Goal: Task Accomplishment & Management: Use online tool/utility

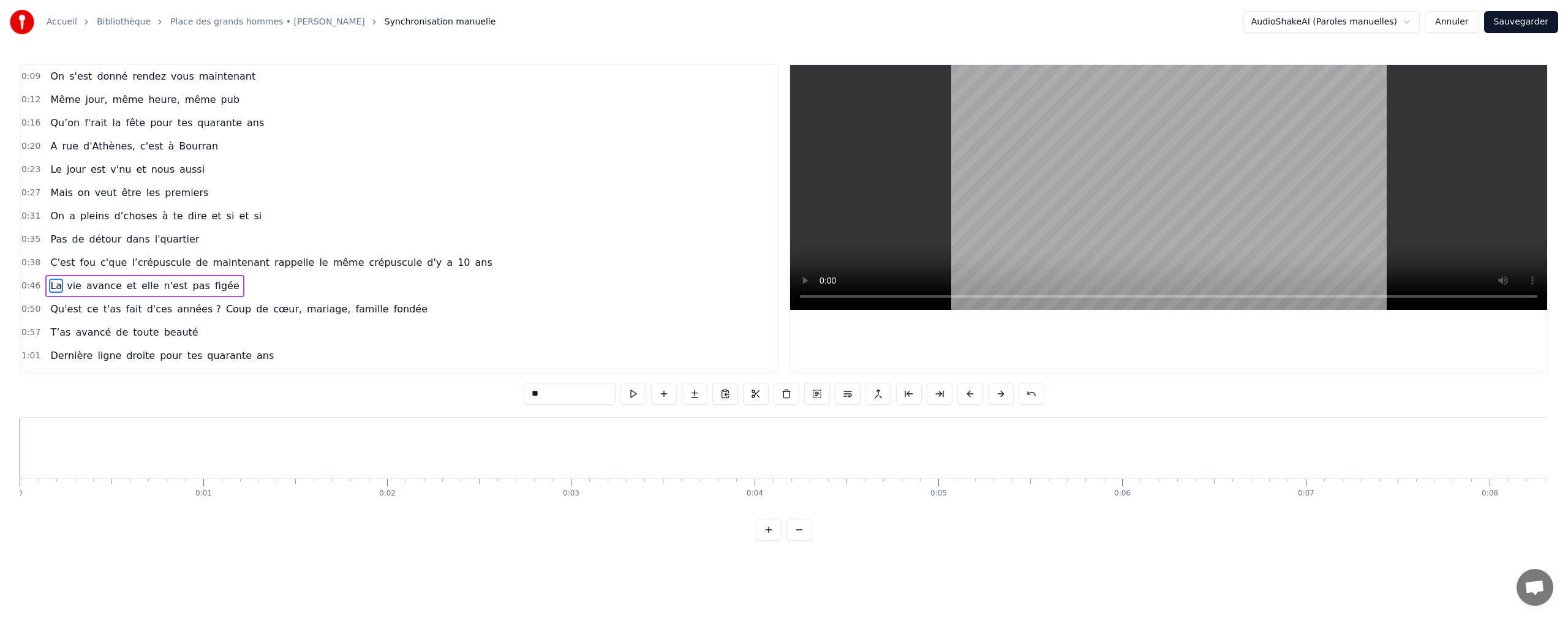
scroll to position [0, 33423]
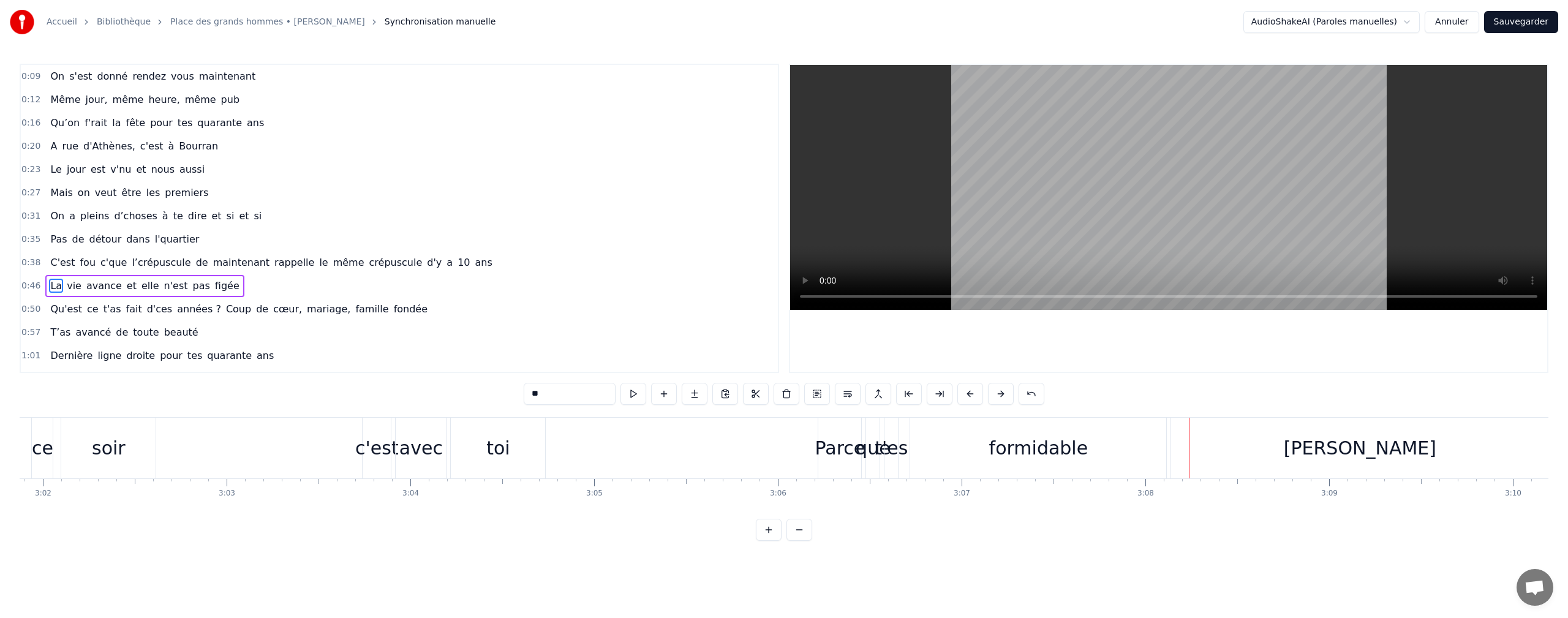
click at [1458, 27] on button "Annuler" at bounding box center [1451, 22] width 54 height 22
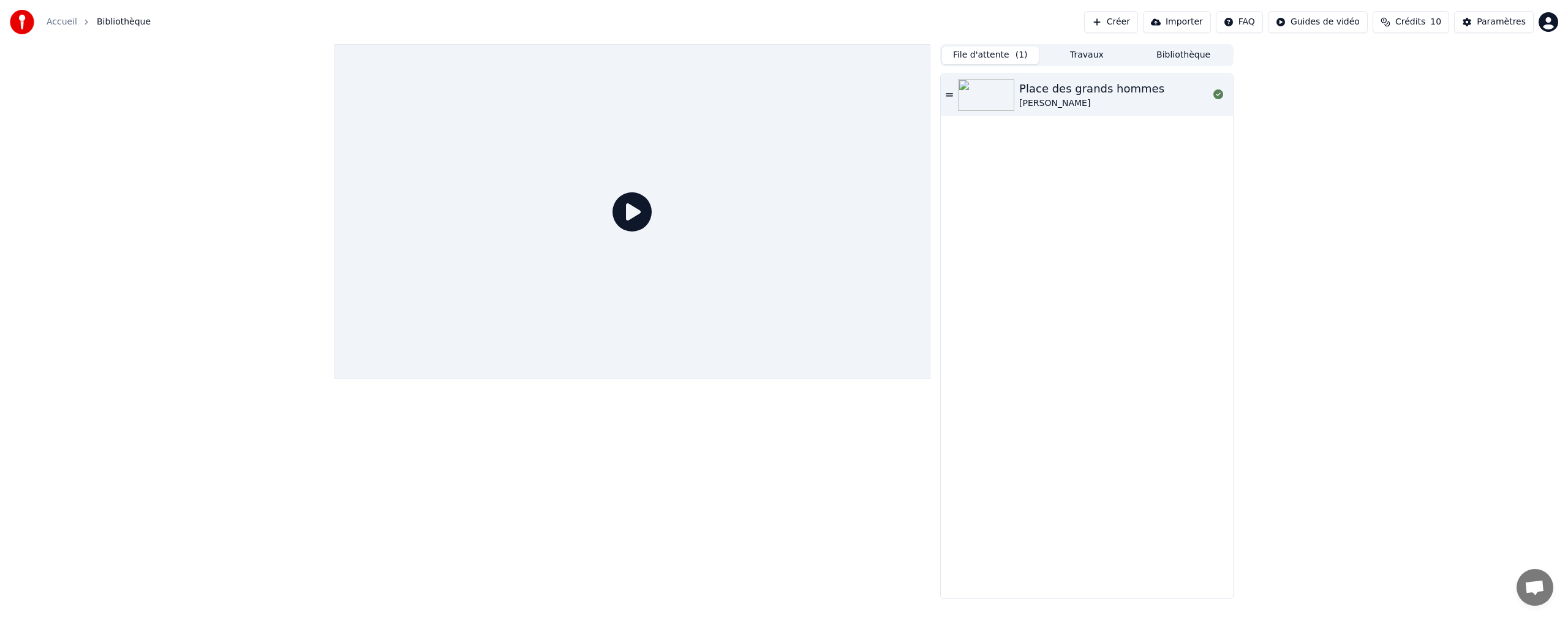
click at [52, 23] on link "Accueil" at bounding box center [62, 22] width 31 height 13
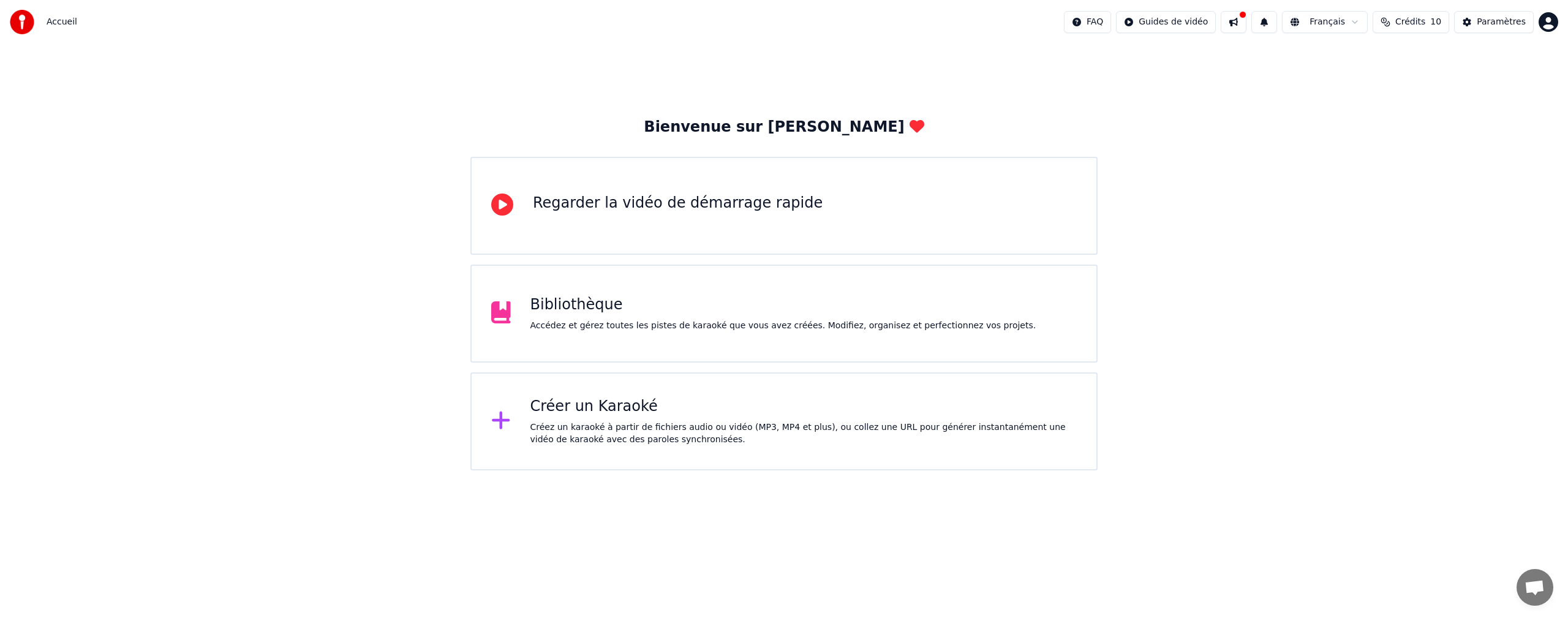
click at [646, 416] on div "Créer un Karaoké" at bounding box center [804, 407] width 547 height 20
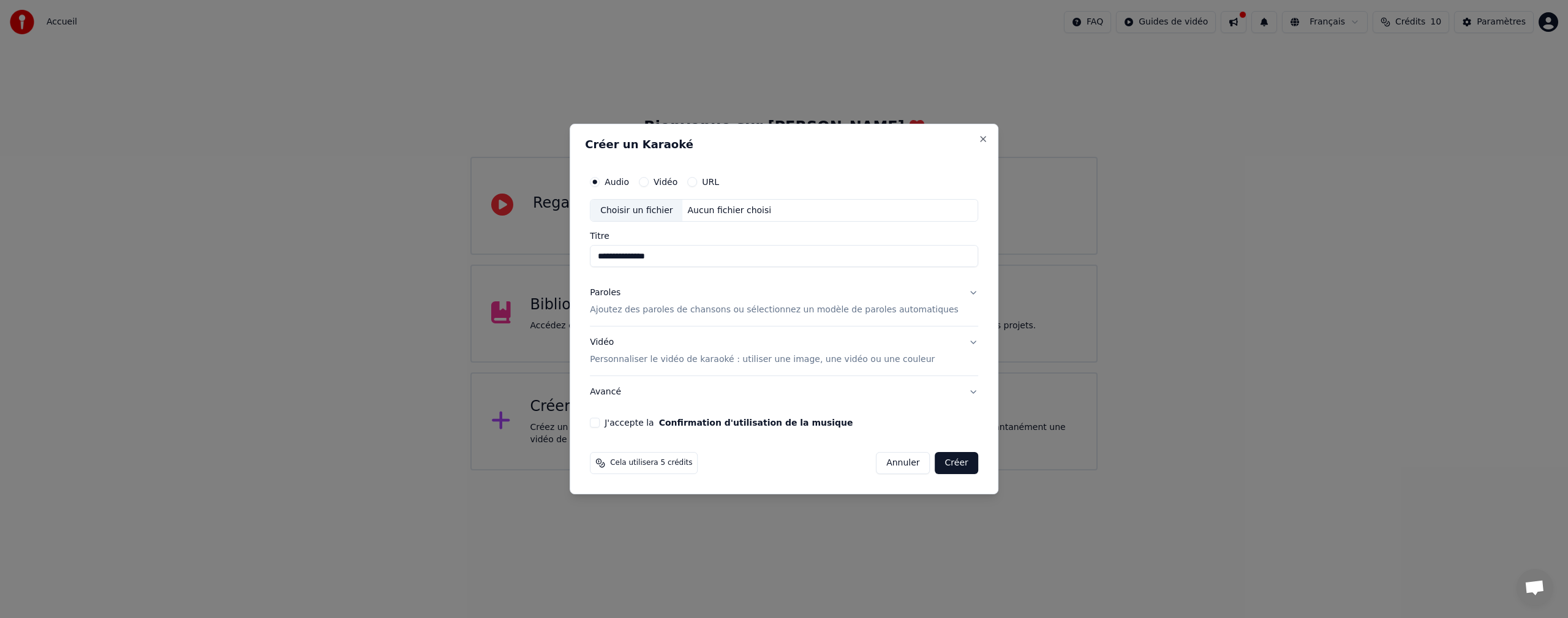
type input "**********"
click at [729, 312] on p "Ajoutez des paroles de chansons ou sélectionnez un modèle de paroles automatiqu…" at bounding box center [774, 310] width 368 height 13
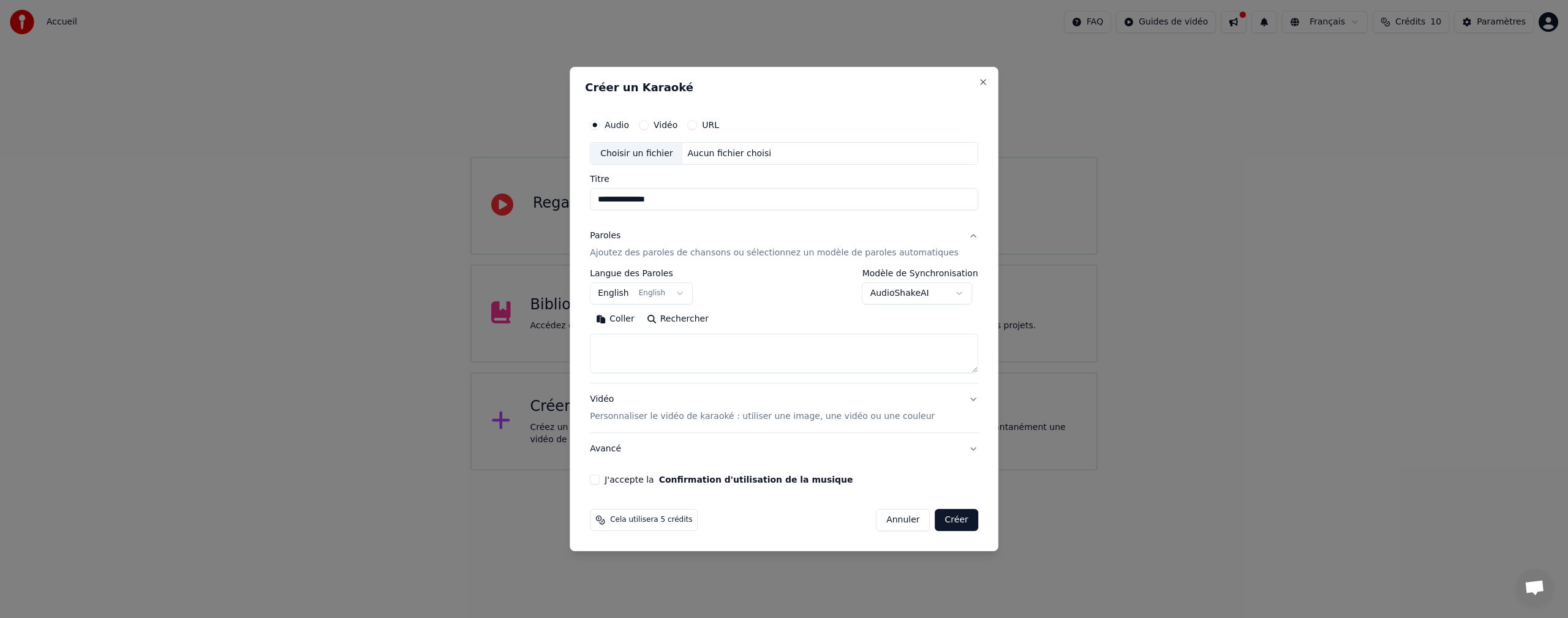
click at [694, 294] on body "**********" at bounding box center [784, 235] width 1568 height 470
select select "**"
click at [627, 343] on textarea at bounding box center [784, 354] width 389 height 39
click at [639, 315] on button "Coller" at bounding box center [615, 319] width 51 height 20
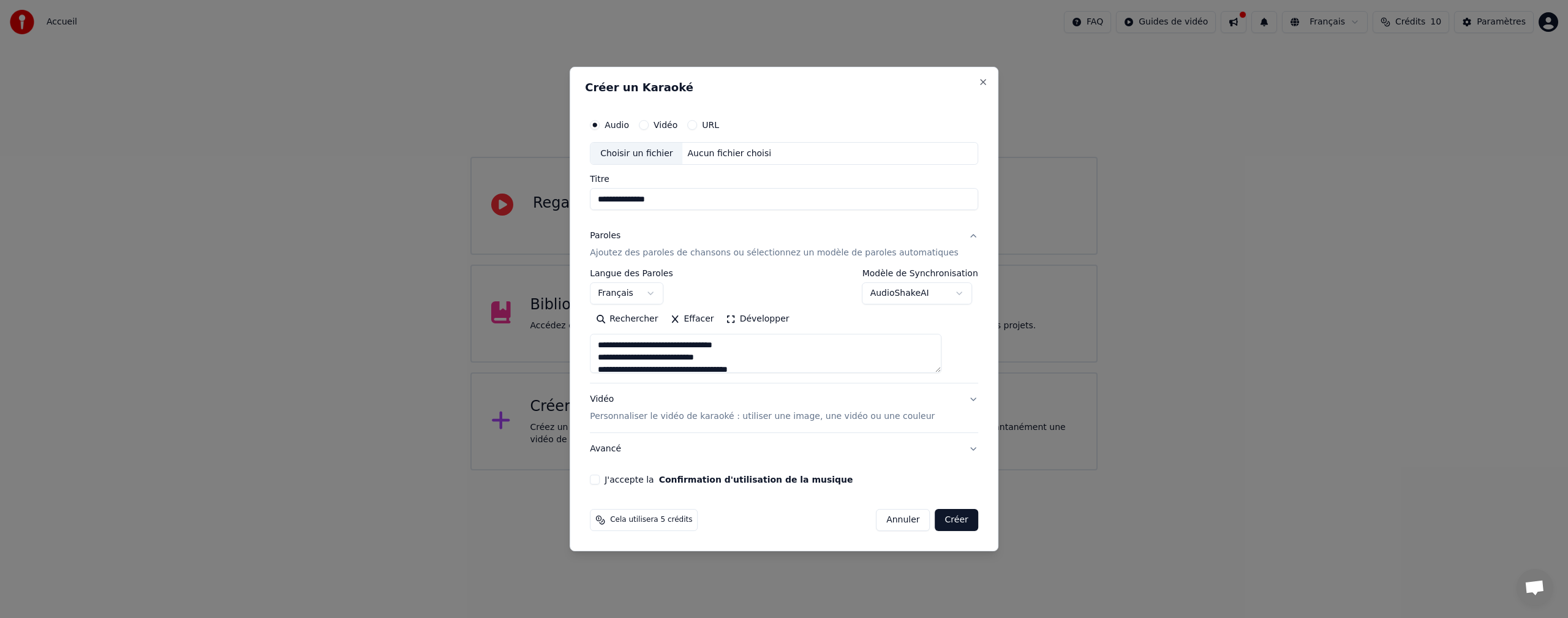
click at [651, 156] on div "Choisir un fichier" at bounding box center [636, 154] width 92 height 22
type textarea "**********"
type input "**********"
click at [636, 414] on p "Personnaliser le vidéo de karaoké : utiliser une image, une vidéo ou une couleur" at bounding box center [762, 416] width 345 height 13
type textarea "**********"
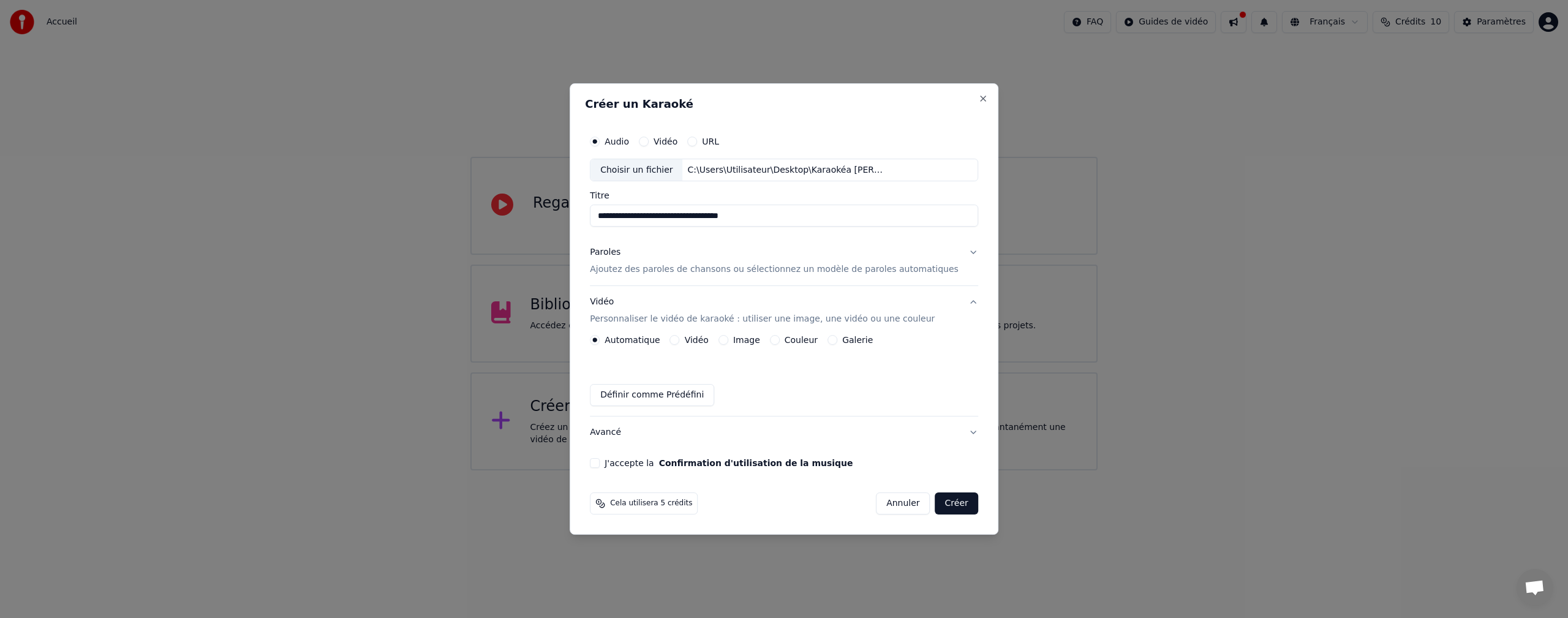
click at [729, 338] on button "Image" at bounding box center [724, 340] width 10 height 10
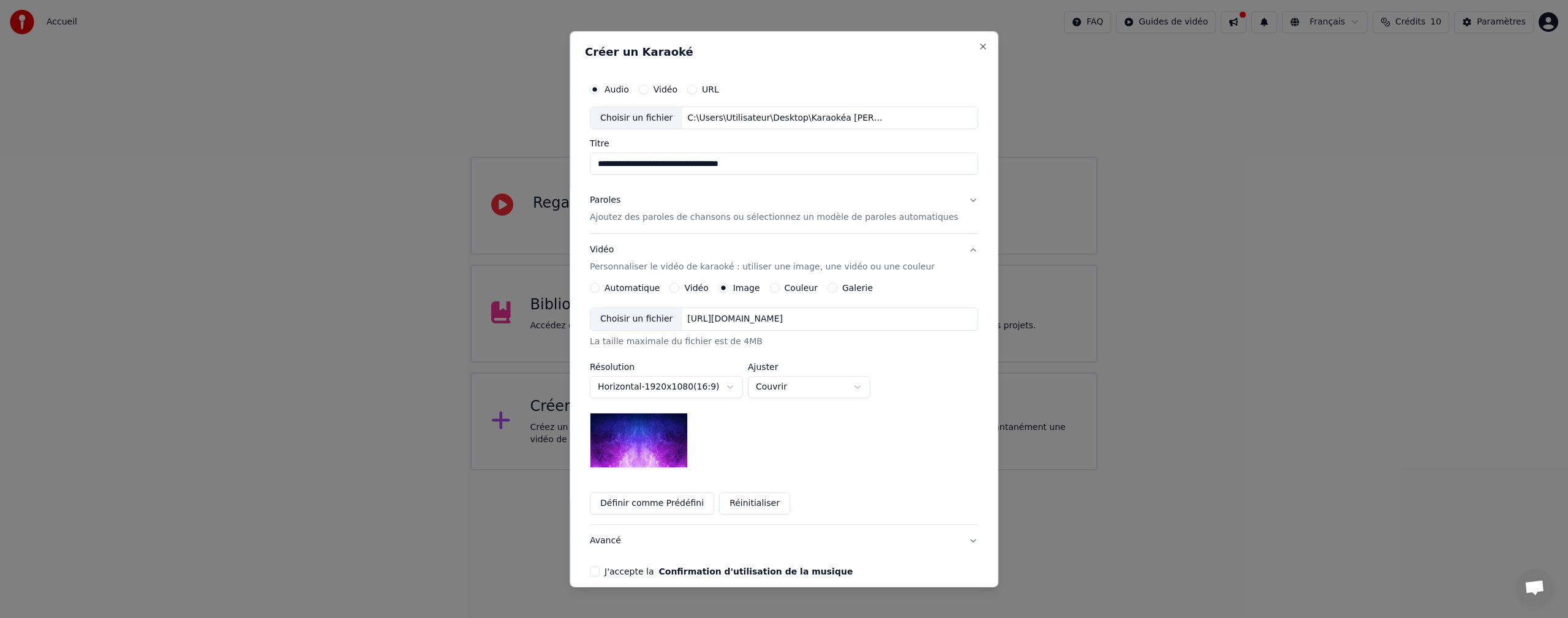
click at [664, 320] on div "Choisir un fichier" at bounding box center [636, 319] width 92 height 22
click at [629, 318] on div "Choisir un fichier" at bounding box center [636, 319] width 92 height 22
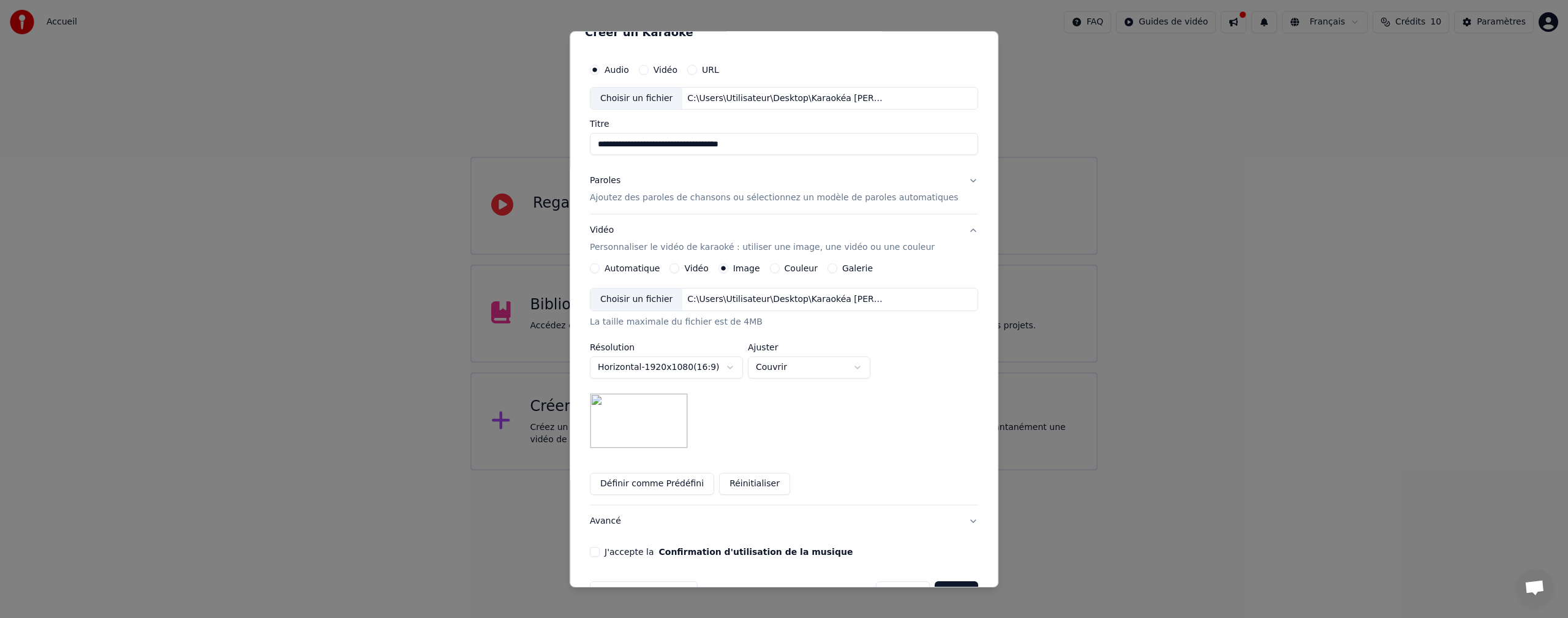
scroll to position [0, 0]
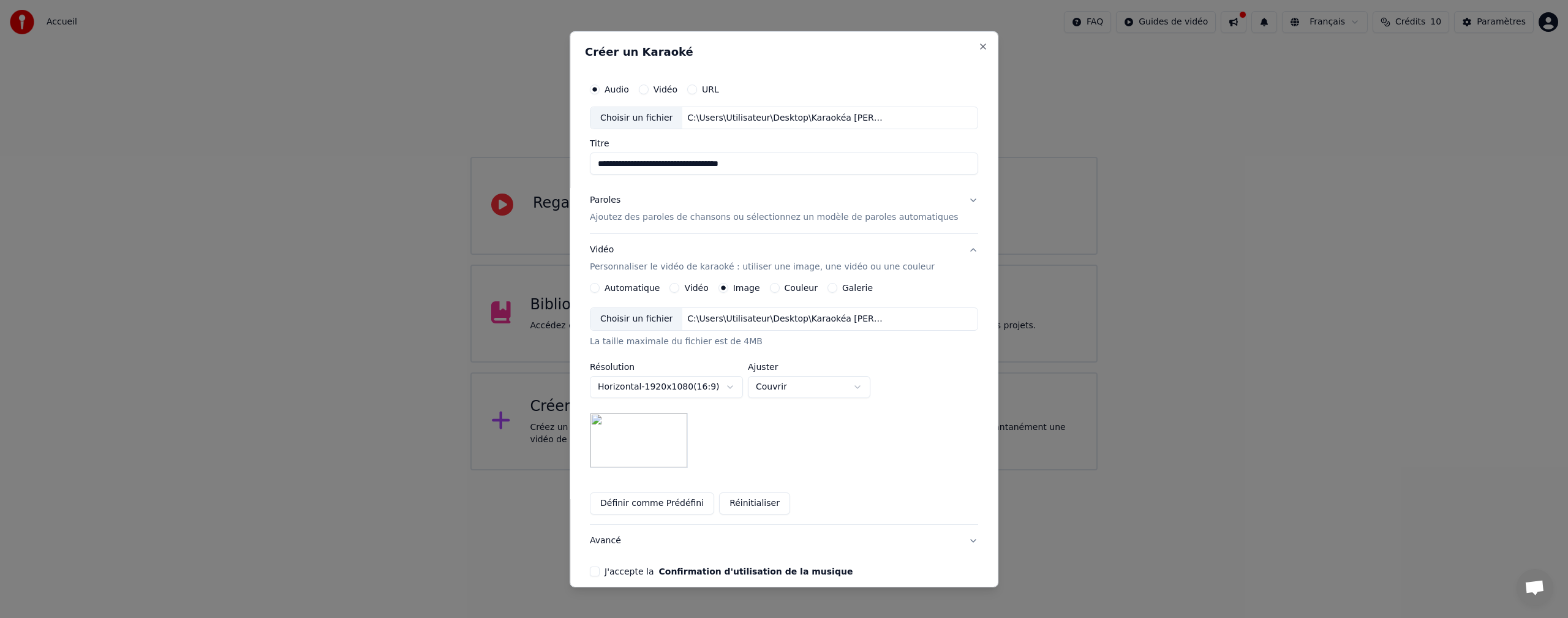
click at [640, 121] on div "Choisir un fichier" at bounding box center [636, 118] width 92 height 22
click at [632, 218] on p "Ajoutez des paroles de chansons ou sélectionnez un modèle de paroles automatiqu…" at bounding box center [774, 218] width 368 height 13
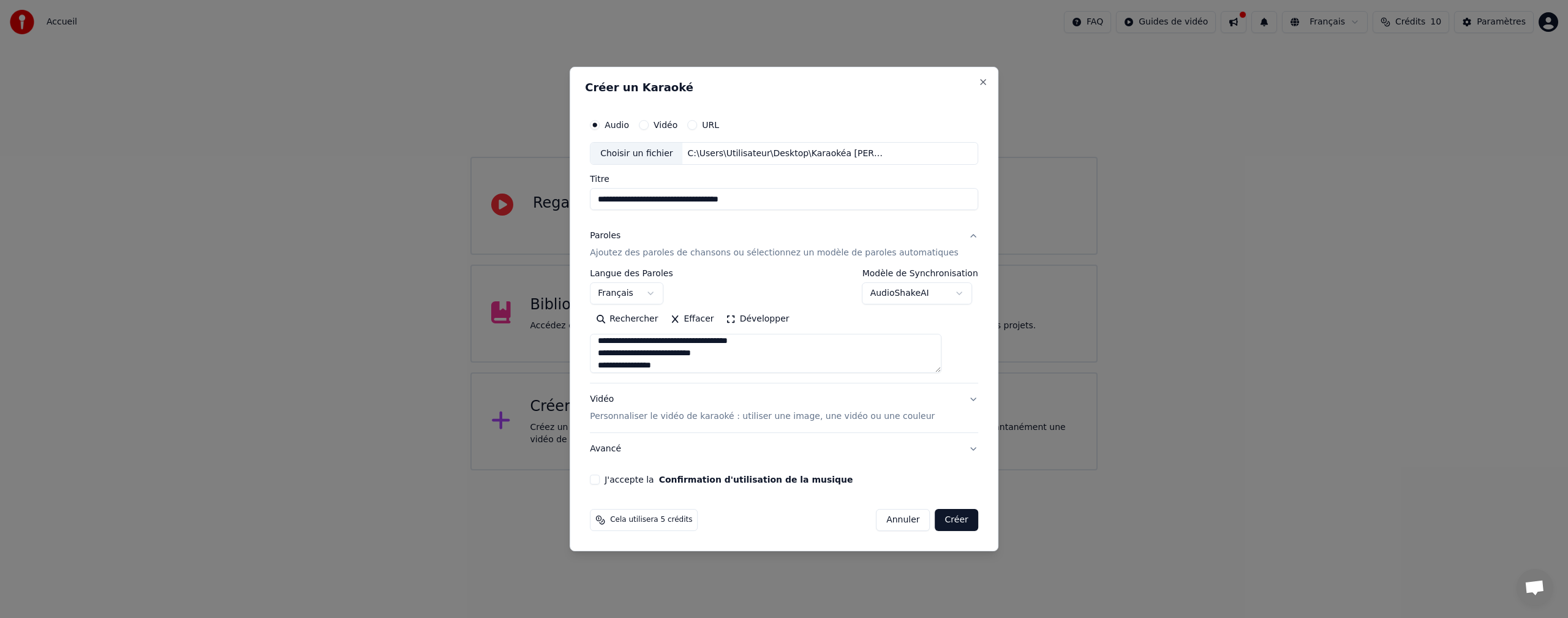
scroll to position [988, 0]
click at [678, 419] on p "Personnaliser le vidéo de karaoké : utiliser une image, une vidéo ou une couleur" at bounding box center [762, 416] width 345 height 13
type textarea "**********"
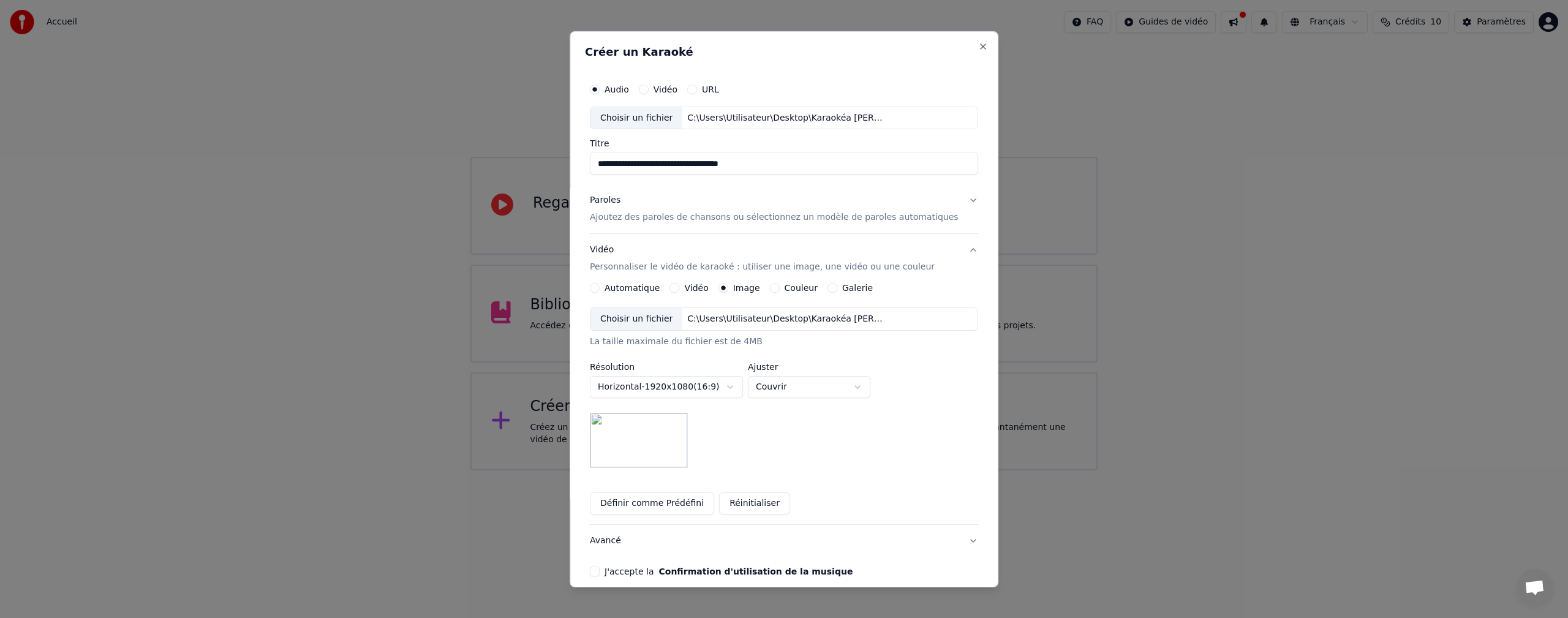
scroll to position [56, 0]
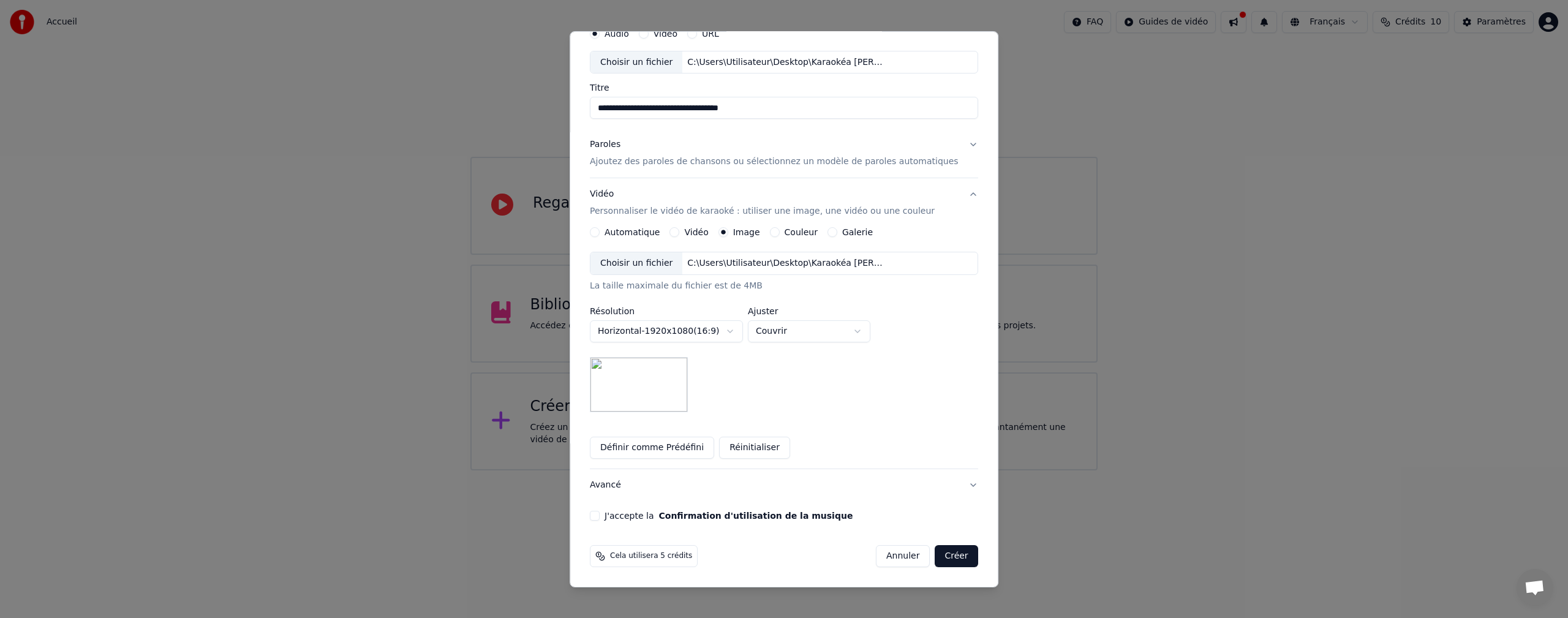
click at [599, 515] on button "J'accepte la Confirmation d'utilisation de la musique" at bounding box center [595, 515] width 10 height 10
click at [937, 557] on button "Créer" at bounding box center [956, 556] width 43 height 22
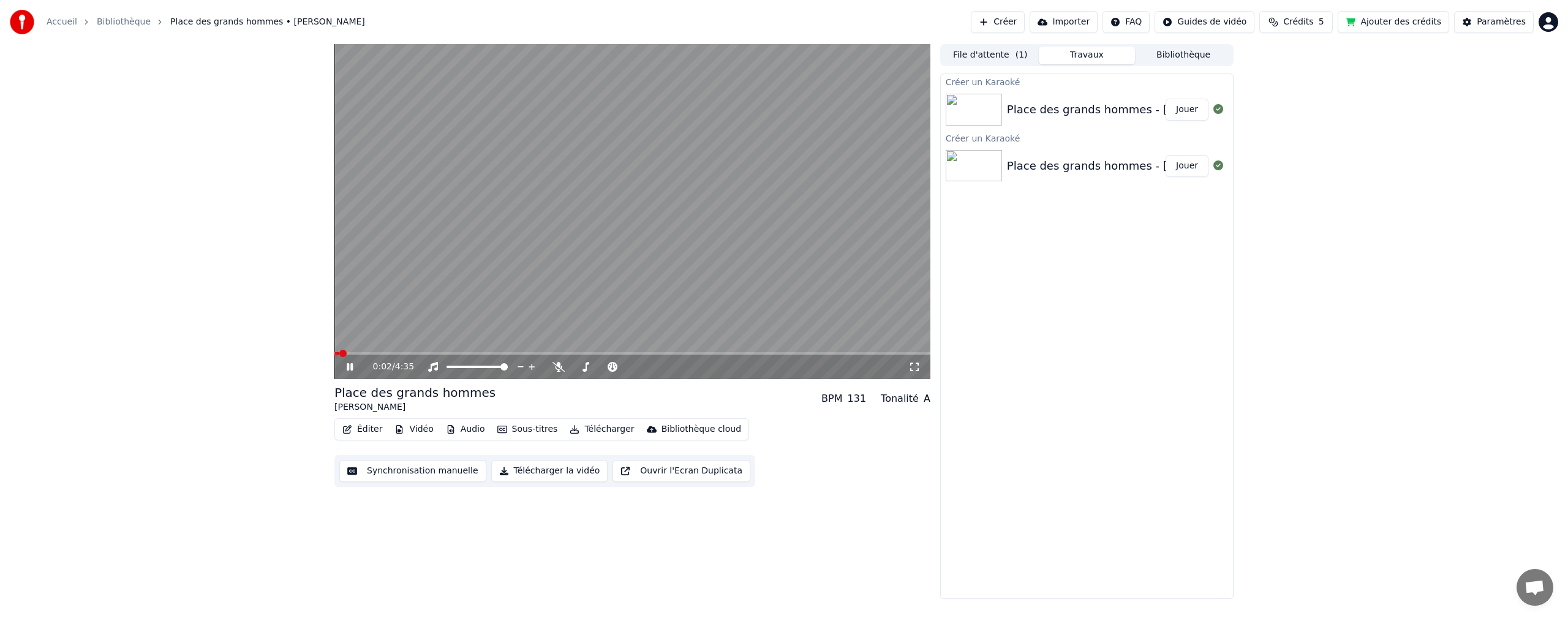
click at [346, 367] on icon at bounding box center [358, 367] width 29 height 10
click at [975, 109] on img at bounding box center [973, 110] width 57 height 32
click at [985, 53] on button "File d'attente ( 1 )" at bounding box center [990, 55] width 97 height 17
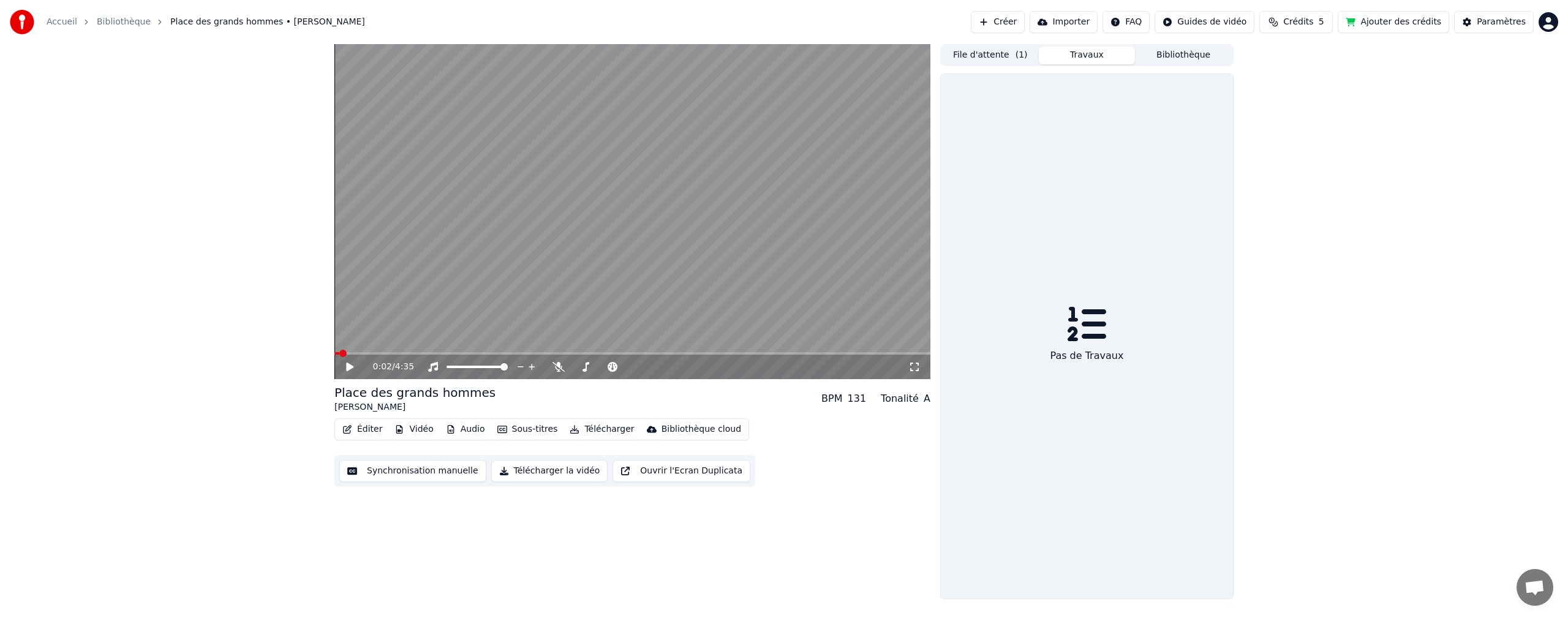
click at [1089, 53] on button "Travaux" at bounding box center [1087, 55] width 97 height 17
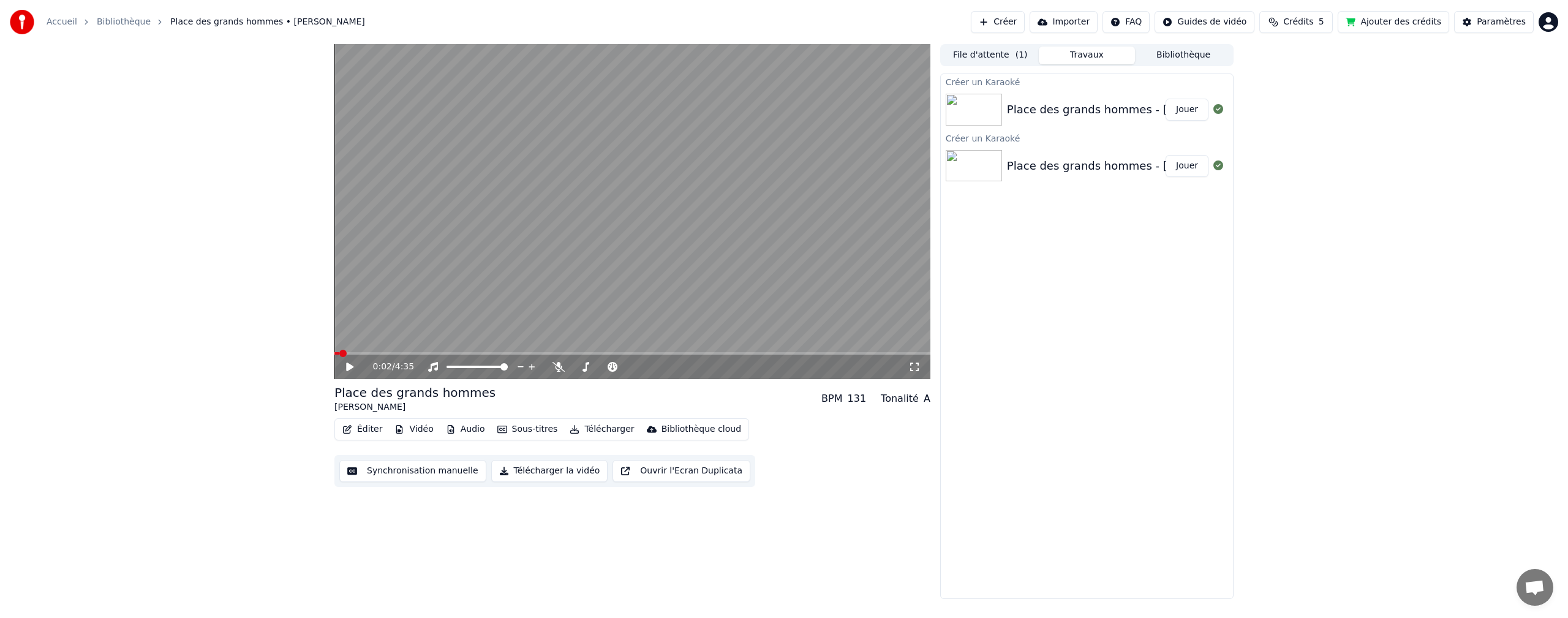
click at [1050, 114] on div "Place des grands hommes - Patrick BRUEL" at bounding box center [1130, 110] width 248 height 17
click at [1075, 100] on div "Place des grands hommes - Patrick BRUEL Jouer" at bounding box center [1087, 110] width 292 height 42
click at [1182, 109] on button "Jouer" at bounding box center [1187, 110] width 43 height 22
click at [456, 368] on span at bounding box center [458, 367] width 8 height 8
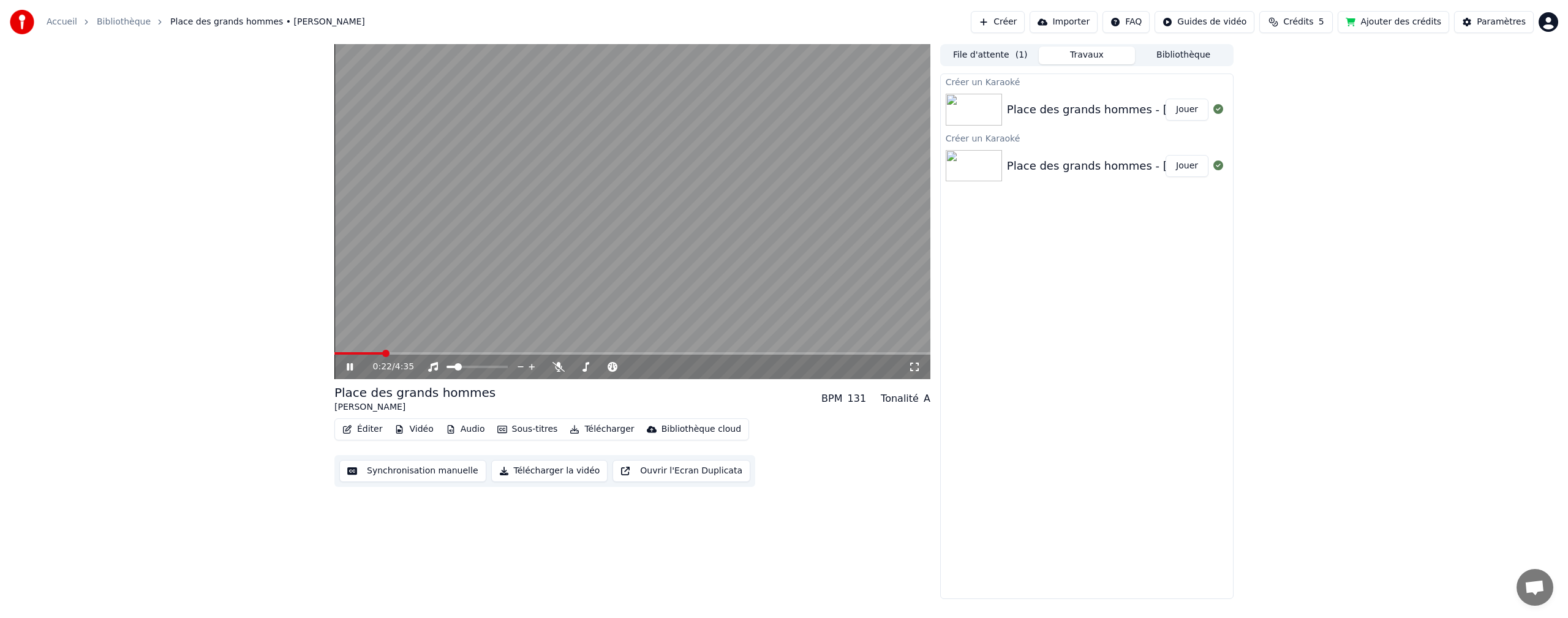
click at [227, 24] on span "Place des grands hommes • [PERSON_NAME]" at bounding box center [267, 22] width 195 height 13
click at [112, 23] on link "Bibliothèque" at bounding box center [124, 22] width 54 height 13
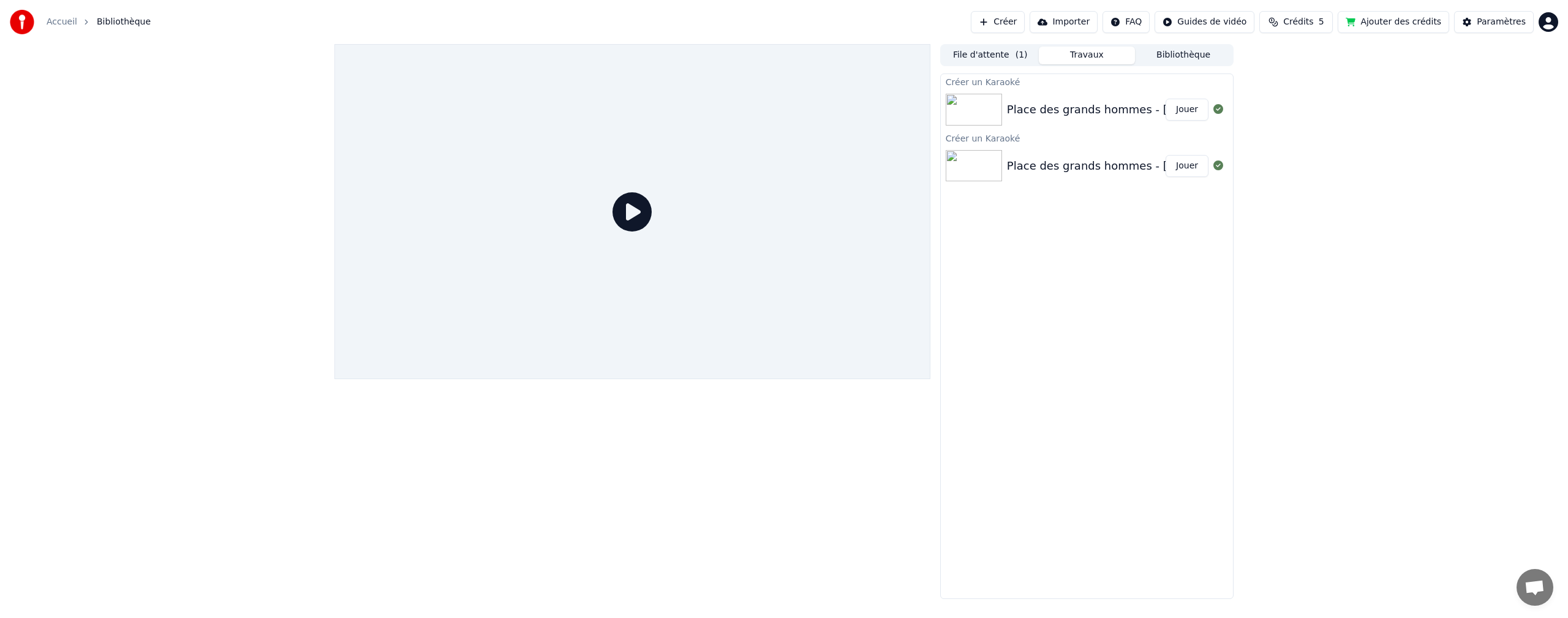
click at [56, 25] on link "Accueil" at bounding box center [62, 22] width 31 height 13
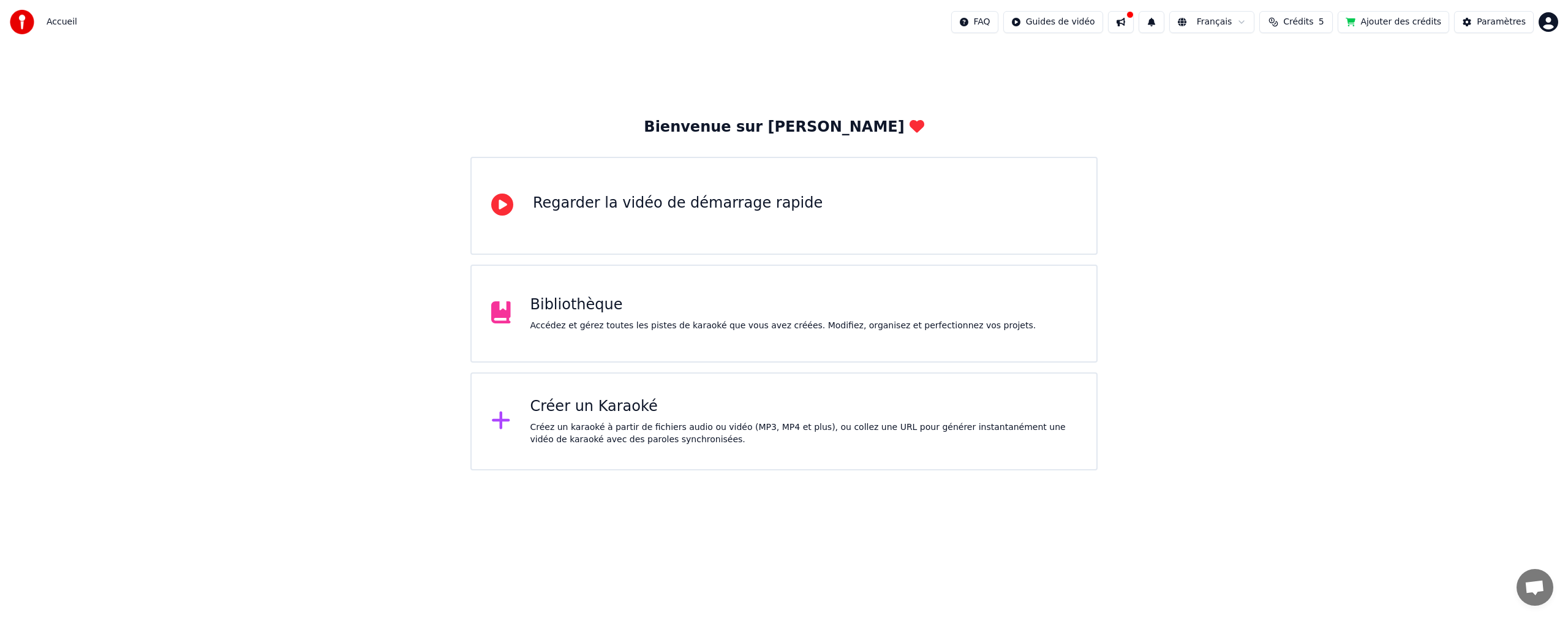
click at [632, 442] on div "Créez un karaoké à partir de fichiers audio ou vidéo (MP3, MP4 et plus), ou col…" at bounding box center [804, 433] width 547 height 24
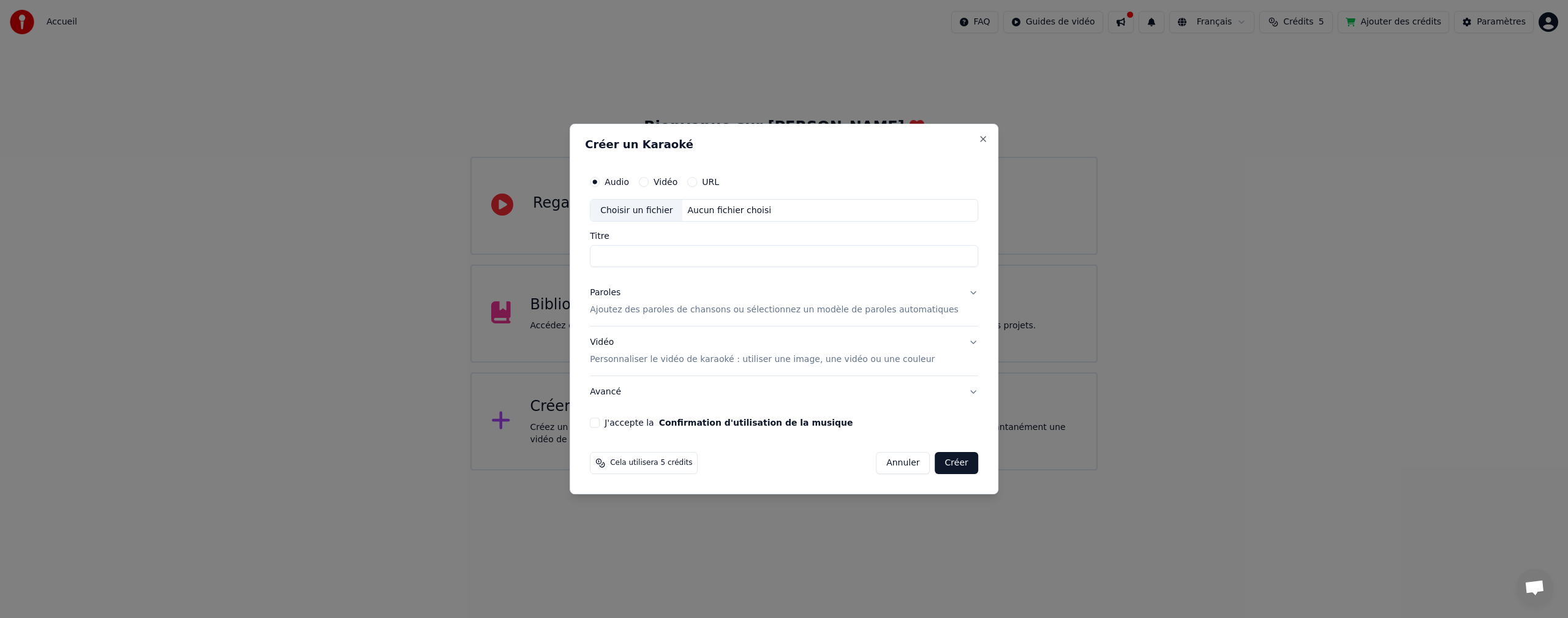
click at [642, 213] on div "Choisir un fichier" at bounding box center [636, 211] width 92 height 22
type input "**********"
click at [662, 311] on p "Ajoutez des paroles de chansons ou sélectionnez un modèle de paroles automatiqu…" at bounding box center [774, 310] width 368 height 13
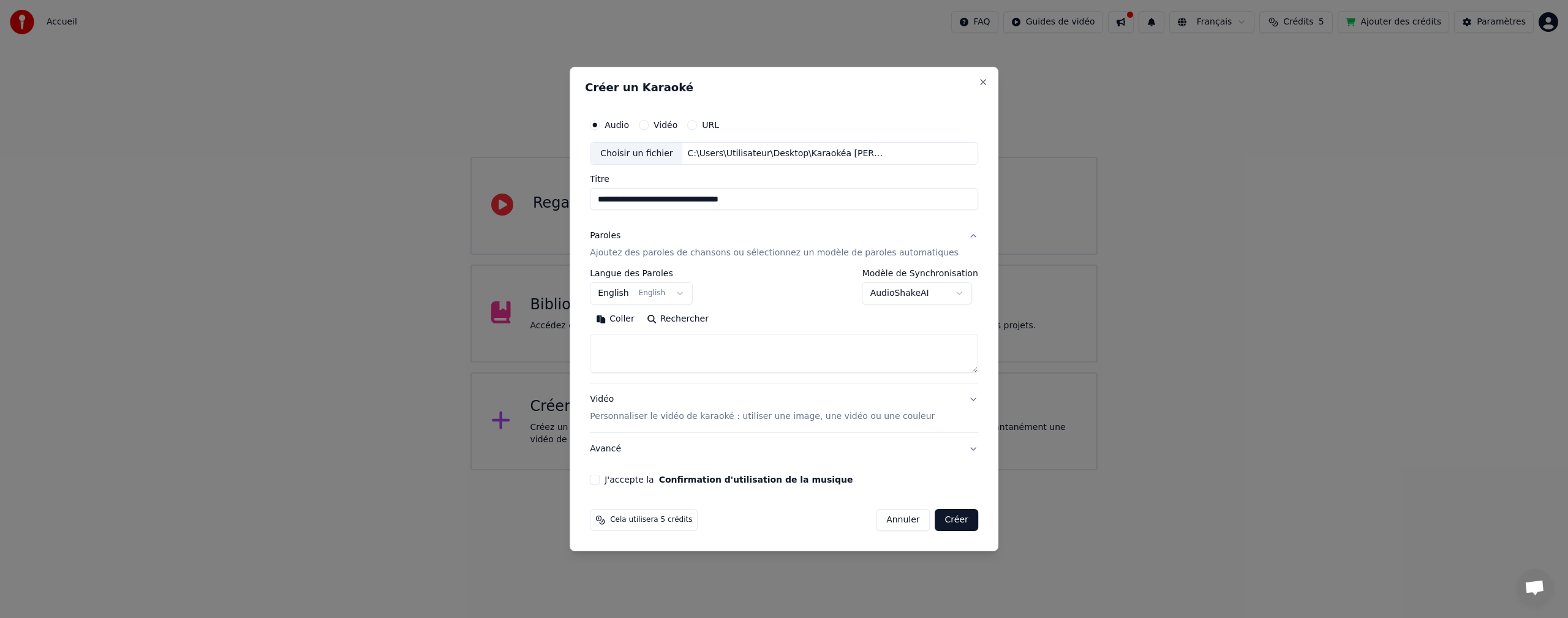
click at [629, 347] on textarea at bounding box center [784, 354] width 389 height 39
click at [634, 318] on button "Coller" at bounding box center [615, 319] width 51 height 20
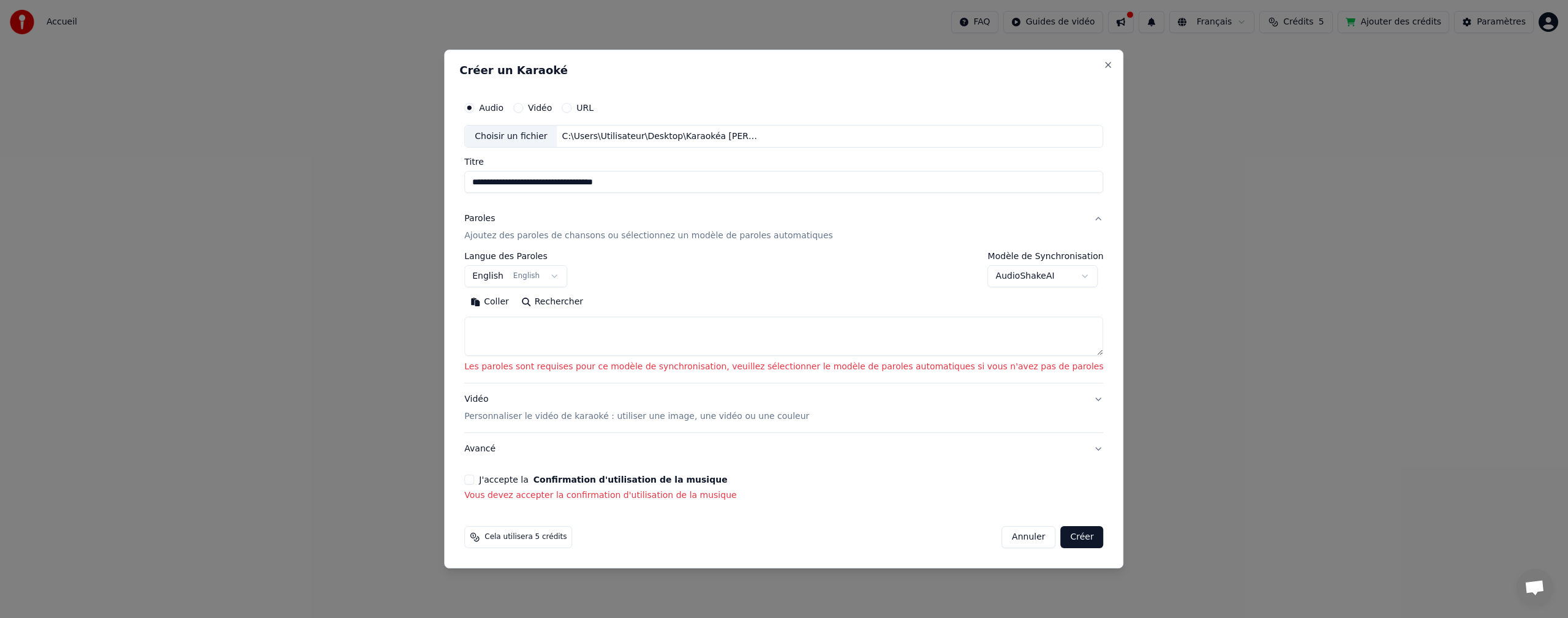
click at [515, 303] on button "Coller" at bounding box center [489, 303] width 51 height 20
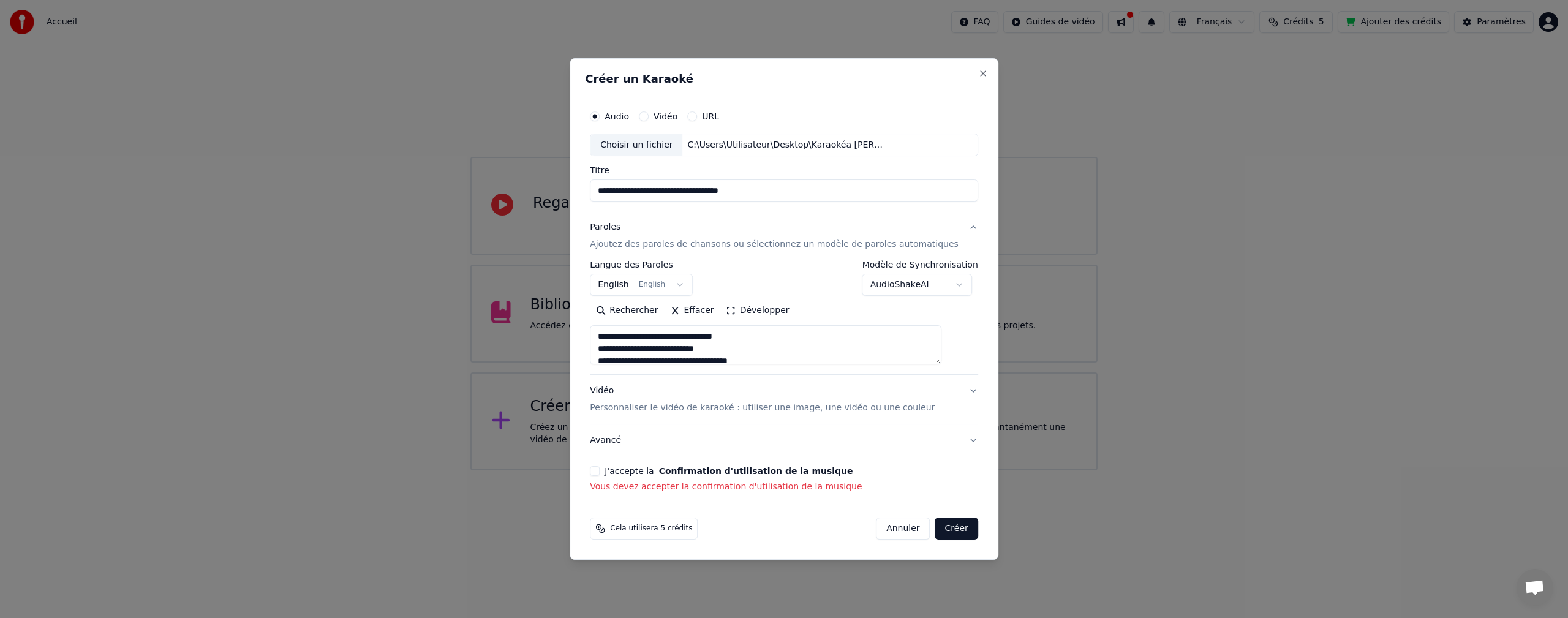
type textarea "**********"
click at [691, 286] on body "**********" at bounding box center [784, 235] width 1568 height 470
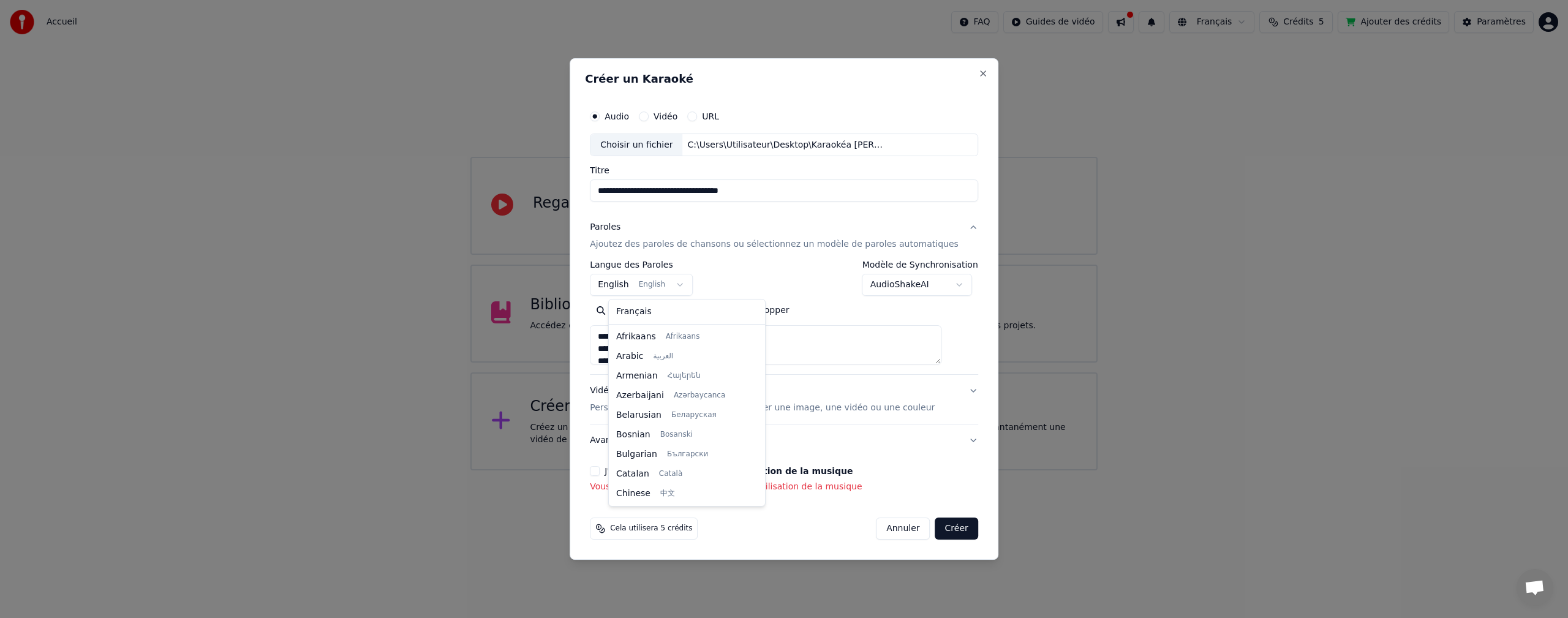
scroll to position [98, 0]
select select "**"
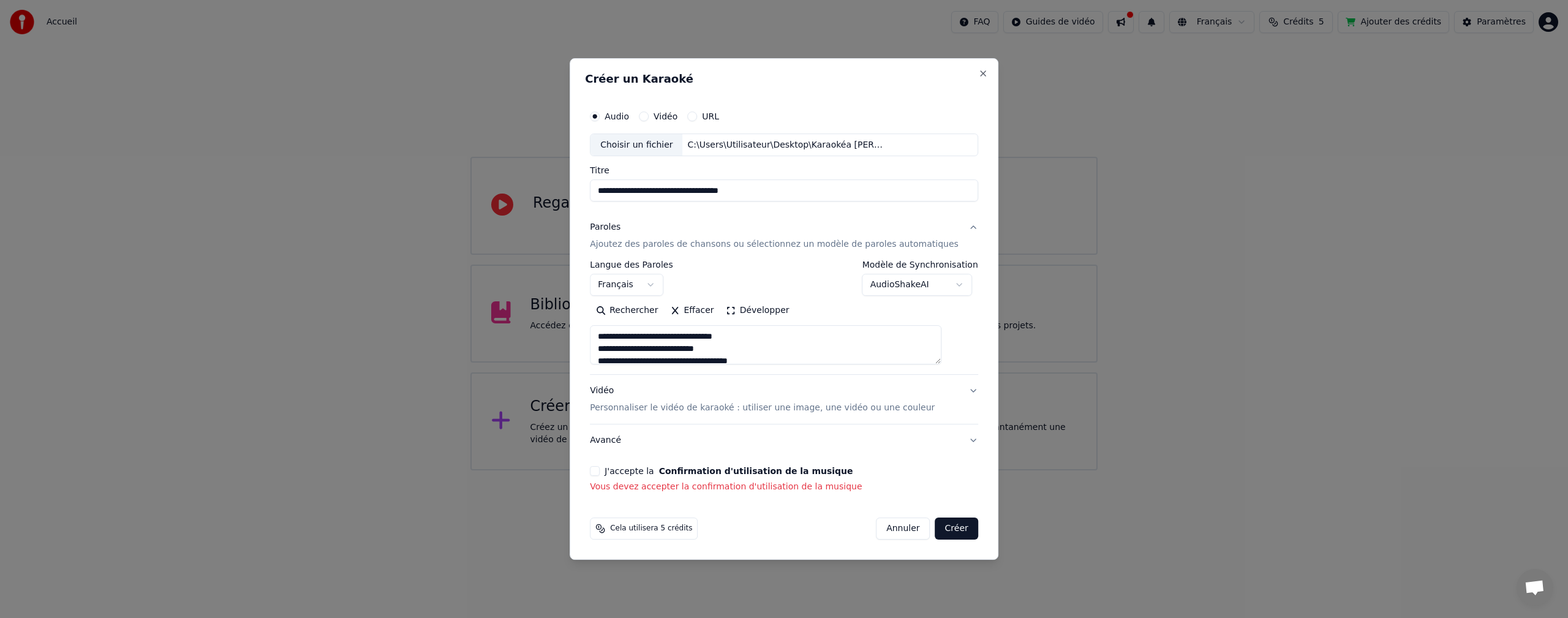
click at [701, 409] on p "Personnaliser le vidéo de karaoké : utiliser une image, une vidéo ou une couleur" at bounding box center [762, 408] width 345 height 13
type textarea "**********"
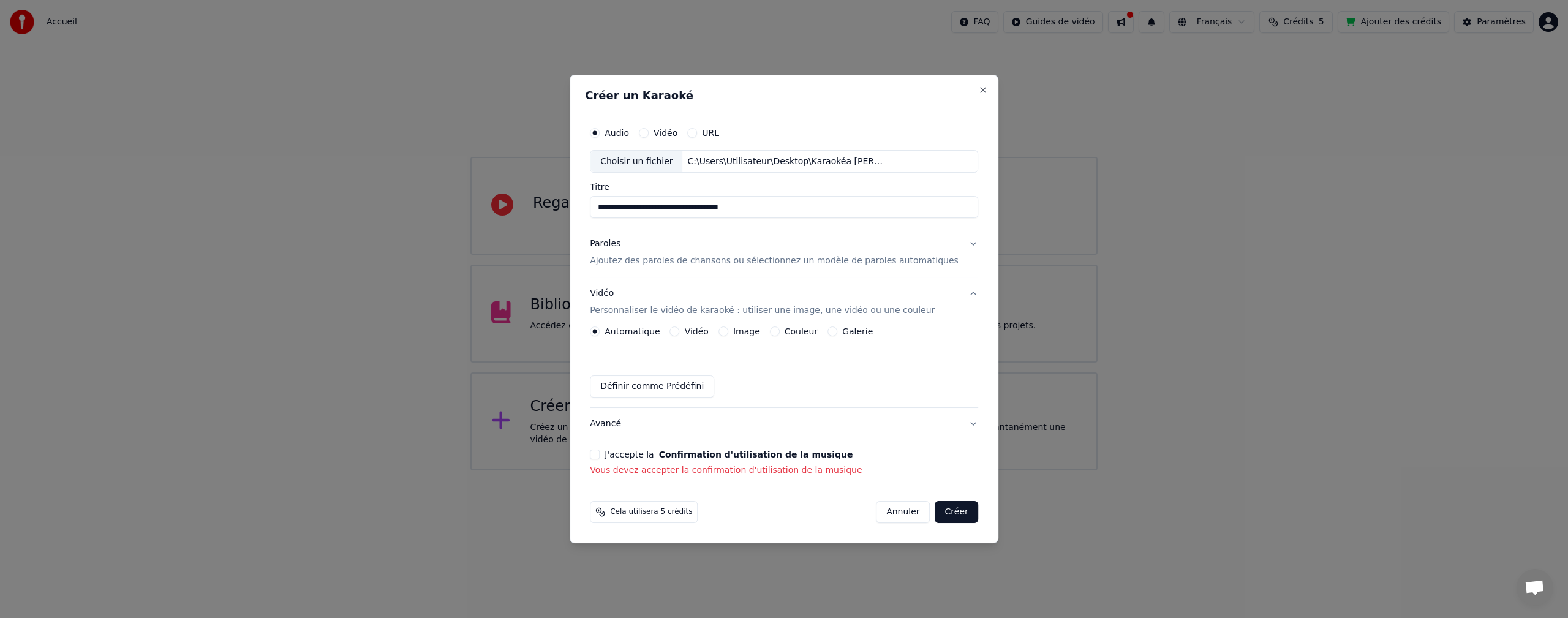
click at [729, 333] on button "Image" at bounding box center [724, 331] width 10 height 10
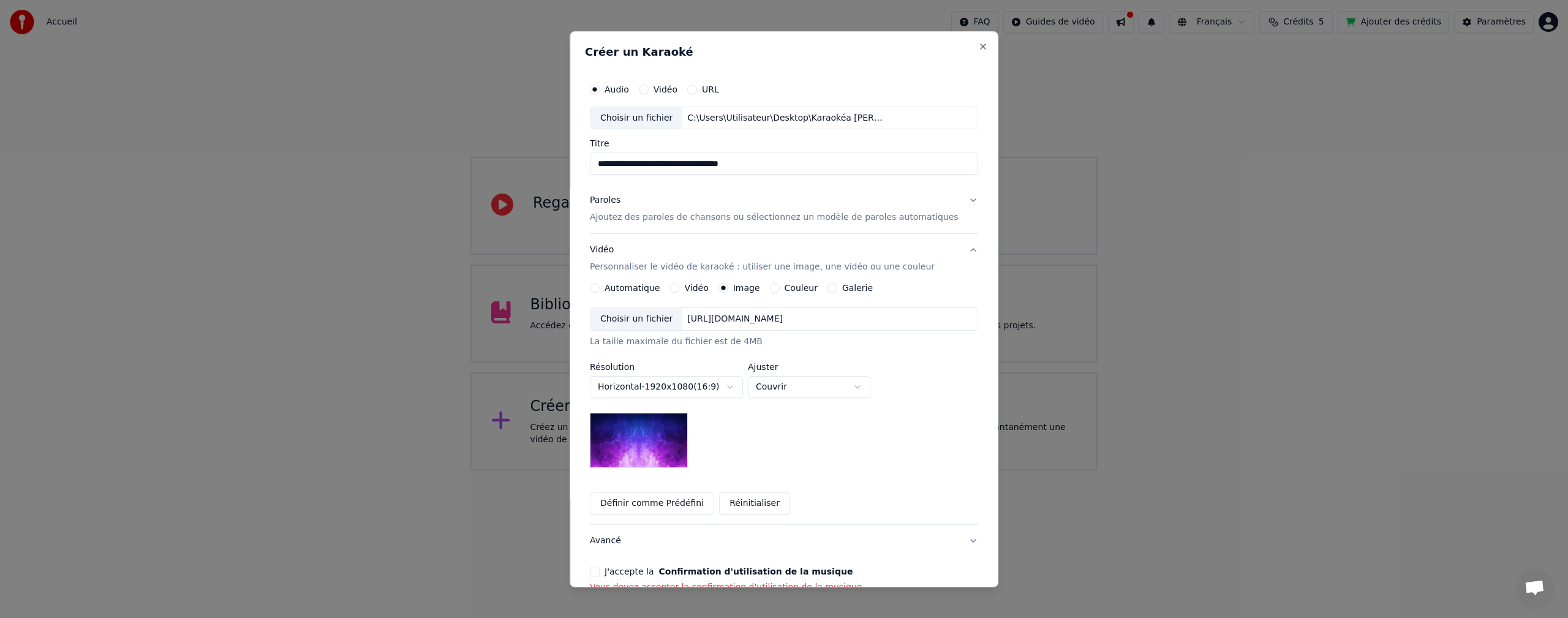
click at [639, 327] on div "Choisir un fichier" at bounding box center [636, 319] width 92 height 22
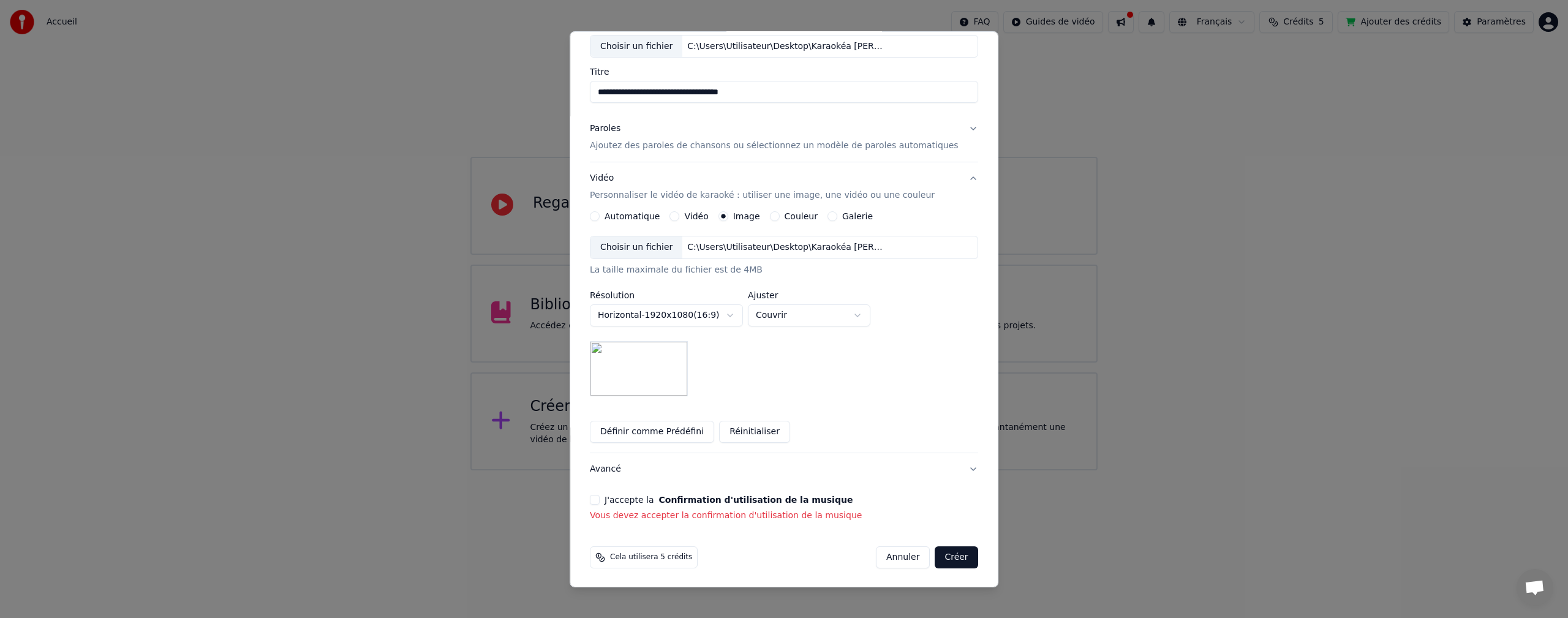
scroll to position [73, 0]
click at [599, 499] on button "J'accepte la Confirmation d'utilisation de la musique" at bounding box center [595, 499] width 10 height 10
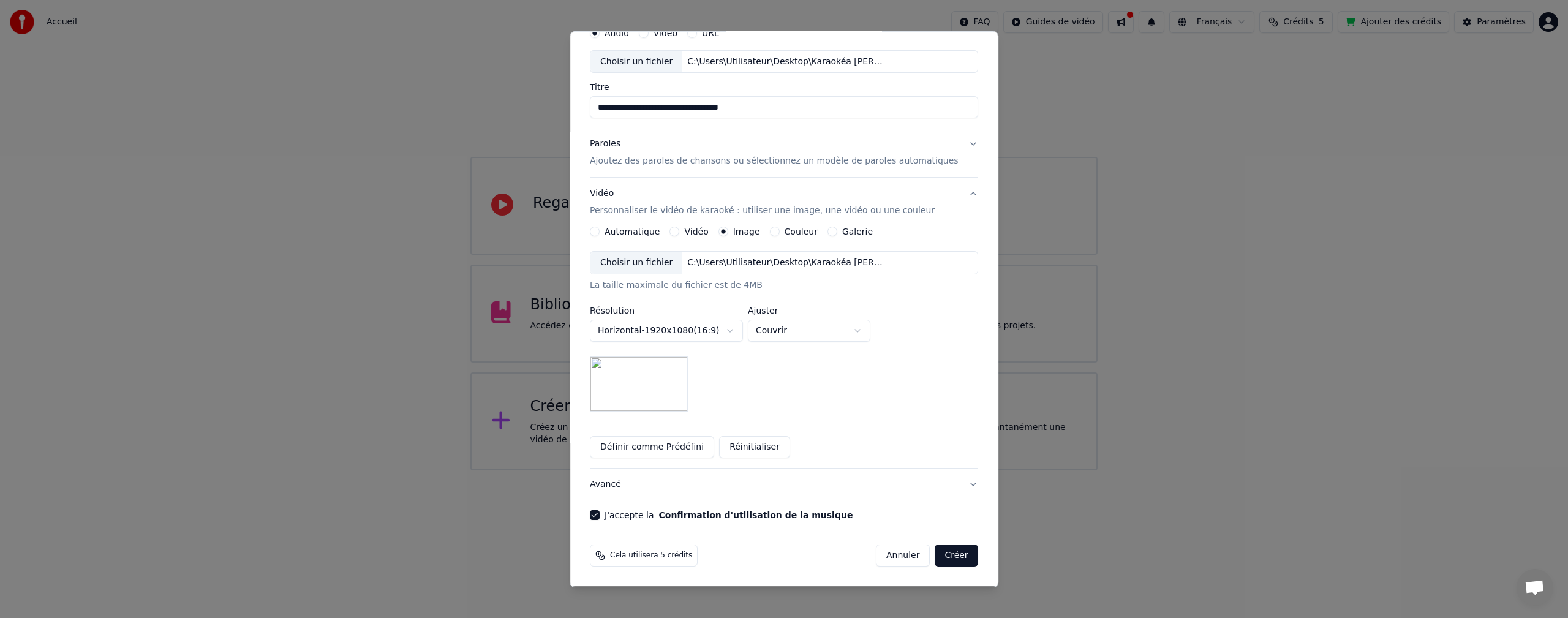
scroll to position [56, 0]
click at [875, 398] on div "**********" at bounding box center [784, 331] width 389 height 160
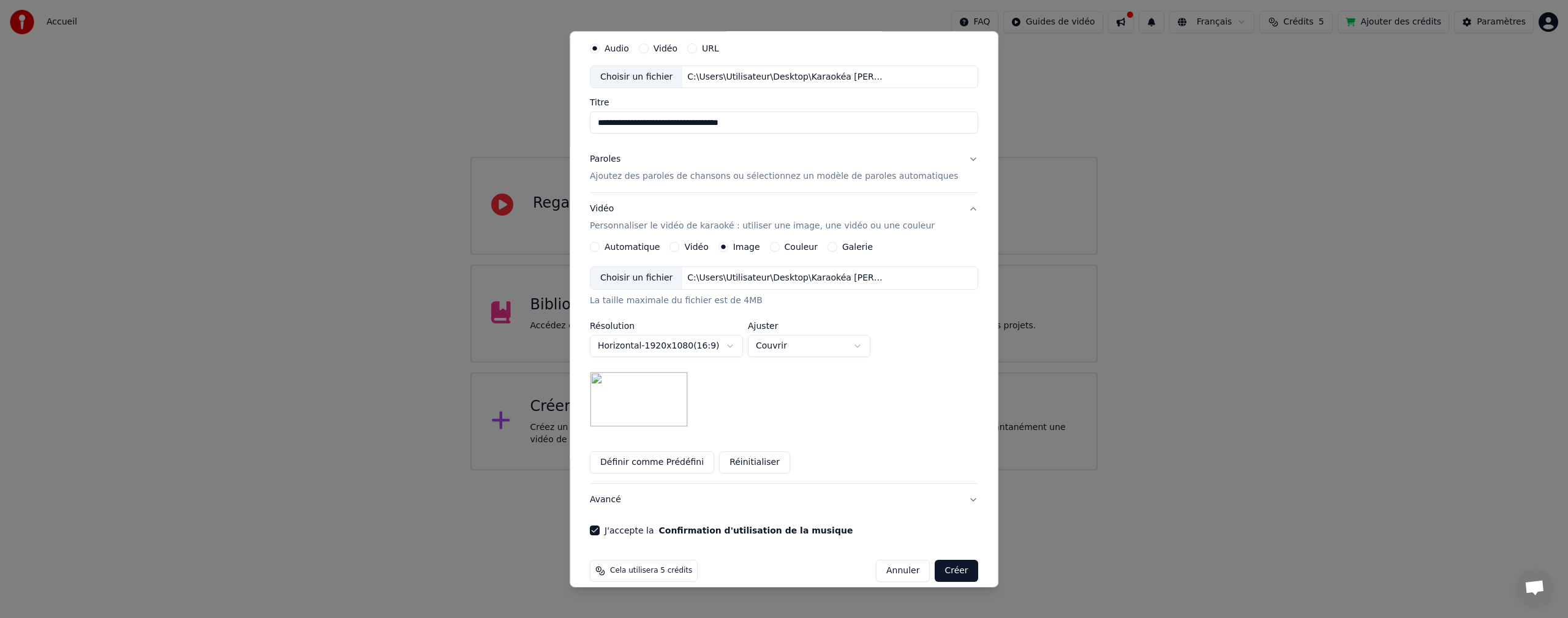
scroll to position [46, 0]
click at [936, 570] on button "Créer" at bounding box center [956, 566] width 43 height 22
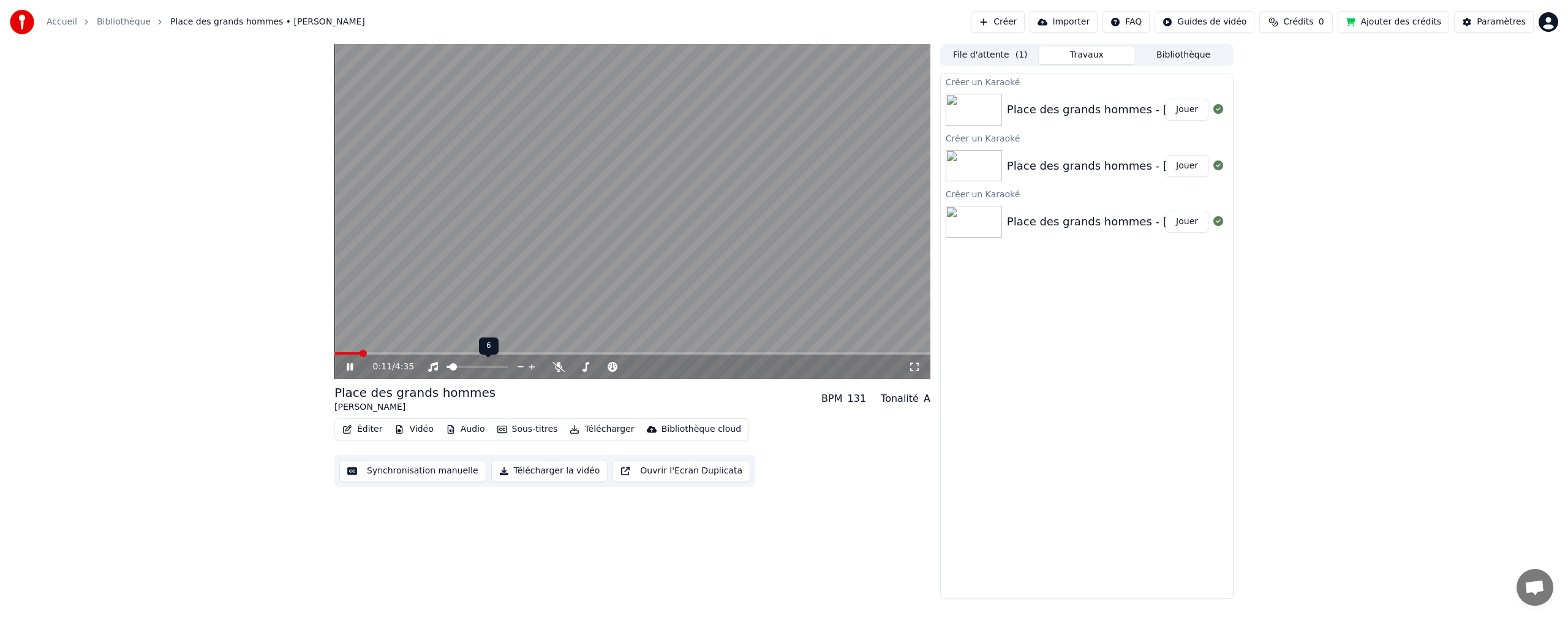
click at [450, 368] on span at bounding box center [453, 367] width 8 height 8
click at [1057, 118] on div "Place des grands hommes - Patrick BRUEL" at bounding box center [1130, 110] width 248 height 17
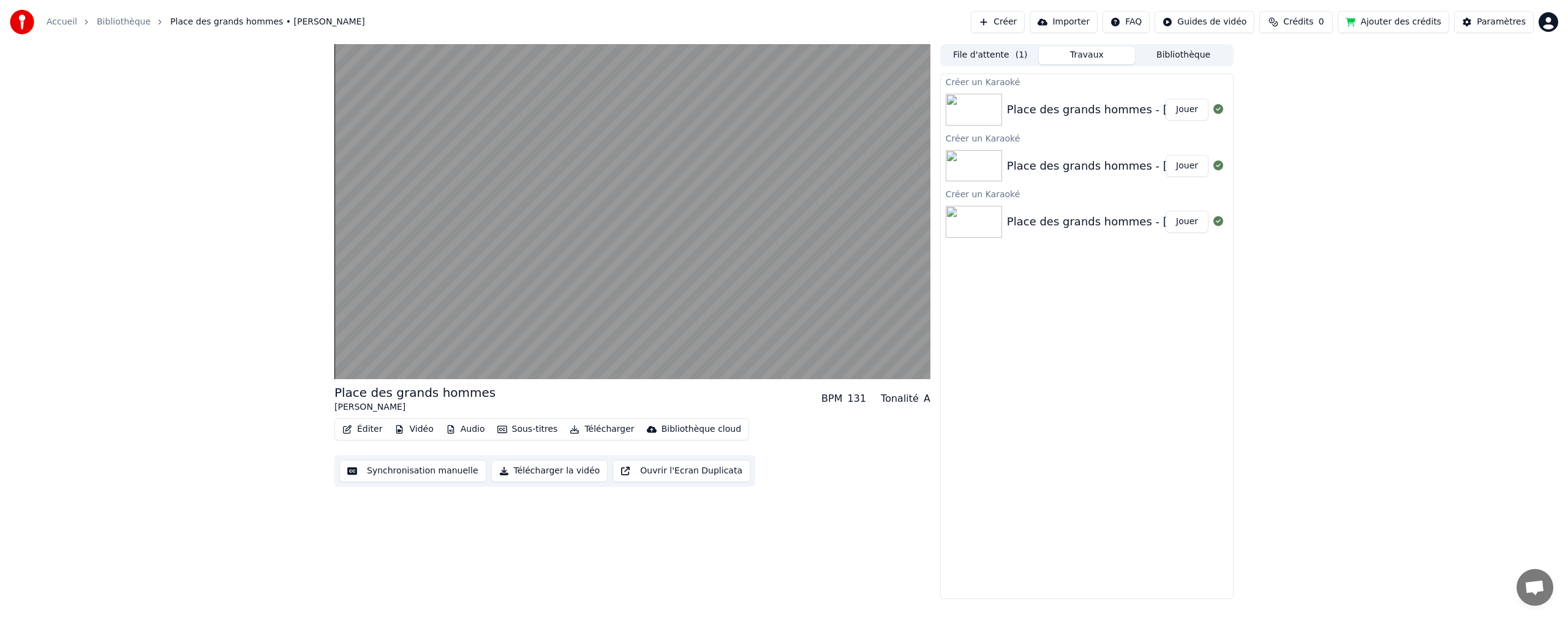
click at [989, 56] on button "File d'attente ( 1 )" at bounding box center [990, 55] width 97 height 17
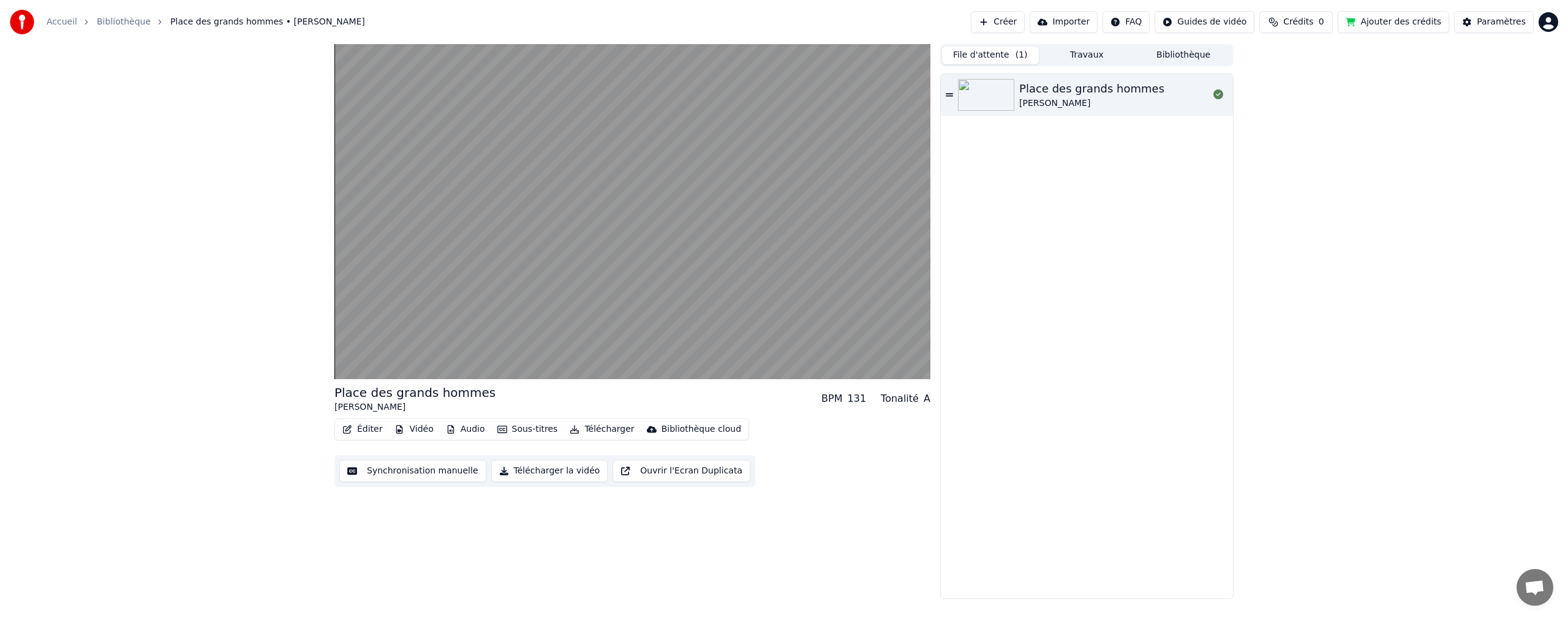
click at [1167, 54] on button "Bibliothèque" at bounding box center [1184, 55] width 97 height 17
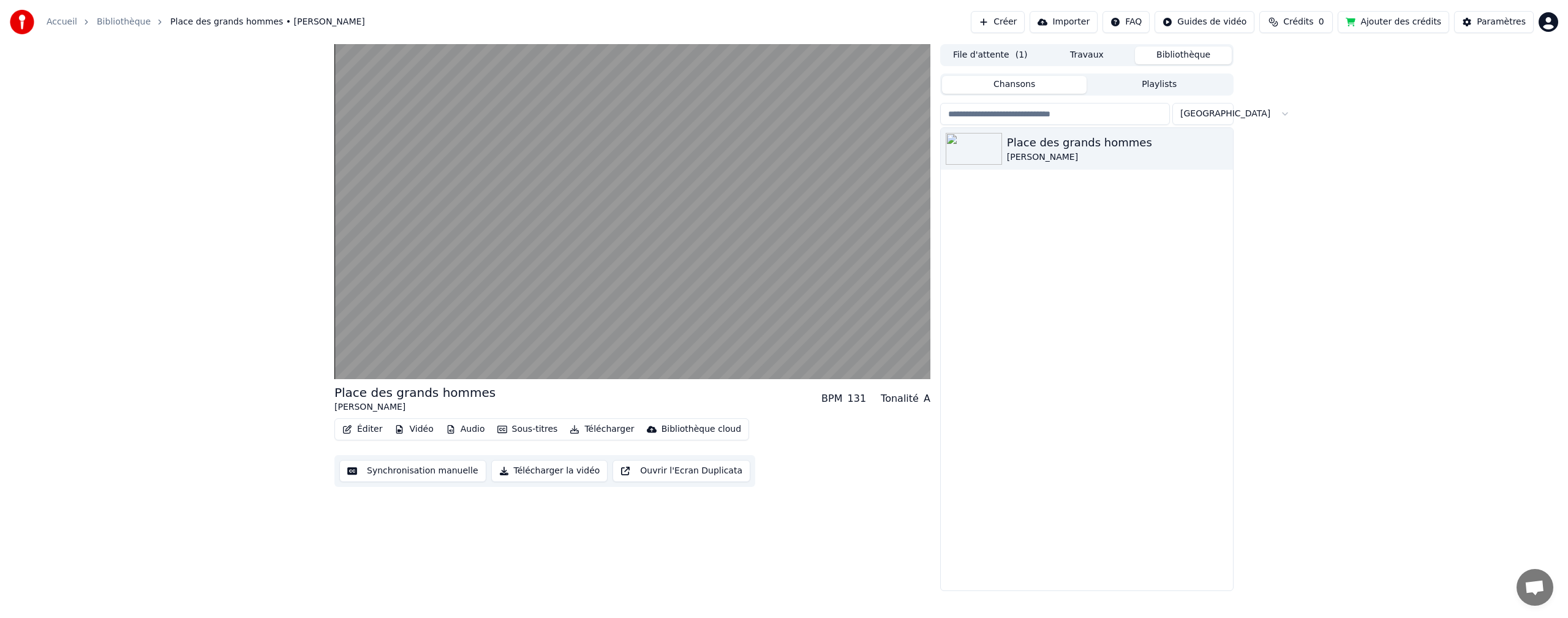
click at [1086, 56] on button "Travaux" at bounding box center [1087, 55] width 97 height 17
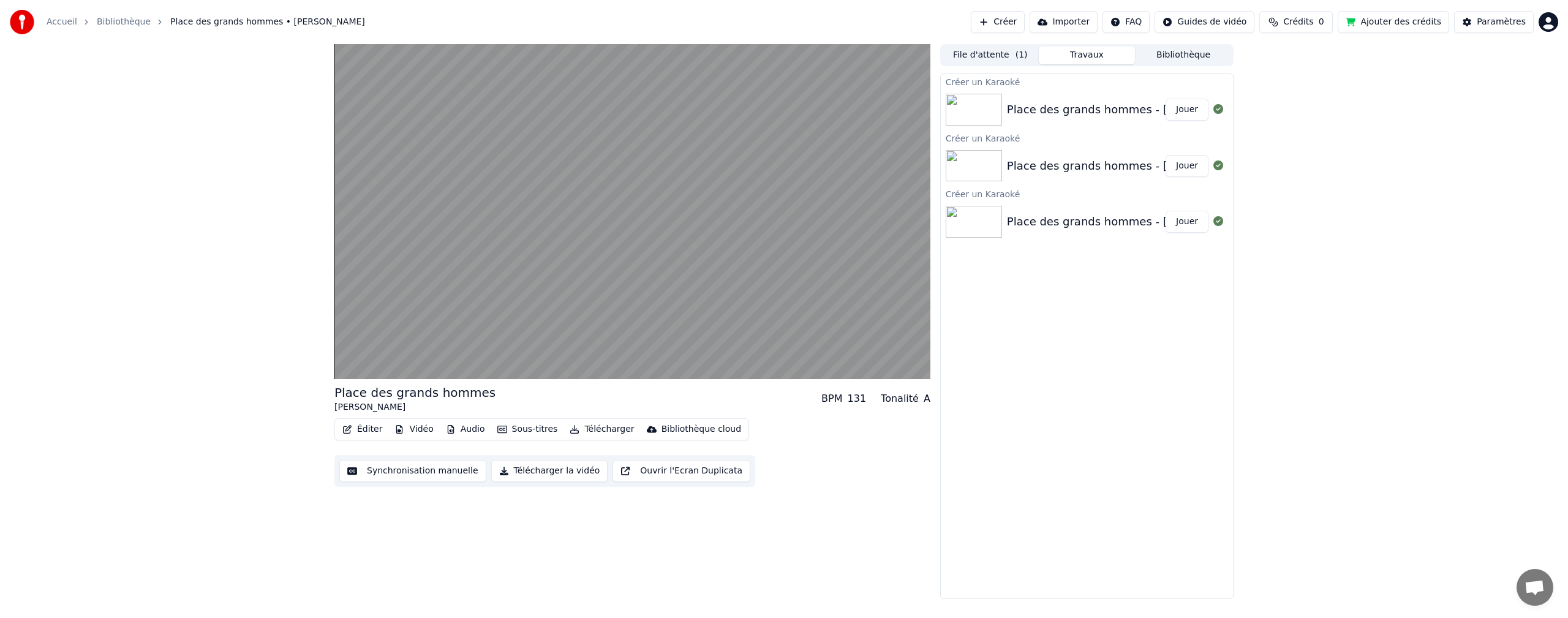
click at [1060, 228] on div "Place des grands hommes - Patrick BRUEL" at bounding box center [1130, 221] width 248 height 17
click at [1080, 169] on div "Place des grands hommes - Patrick BRUEL" at bounding box center [1130, 166] width 248 height 17
click at [1100, 103] on div "Place des grands hommes - Patrick BRUEL" at bounding box center [1130, 110] width 248 height 17
click at [1080, 110] on div "Place des grands hommes - Patrick BRUEL" at bounding box center [1130, 110] width 248 height 17
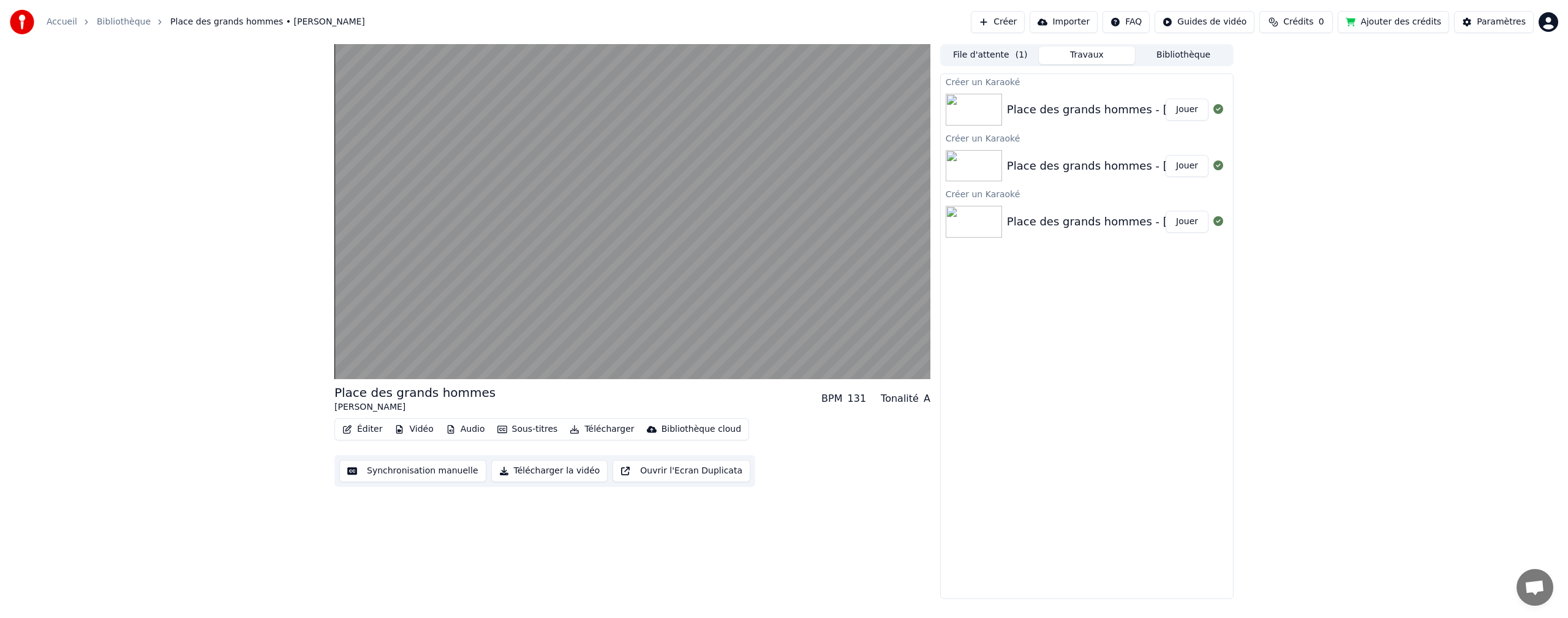
click at [1080, 110] on div "Place des grands hommes - Patrick BRUEL" at bounding box center [1130, 110] width 248 height 17
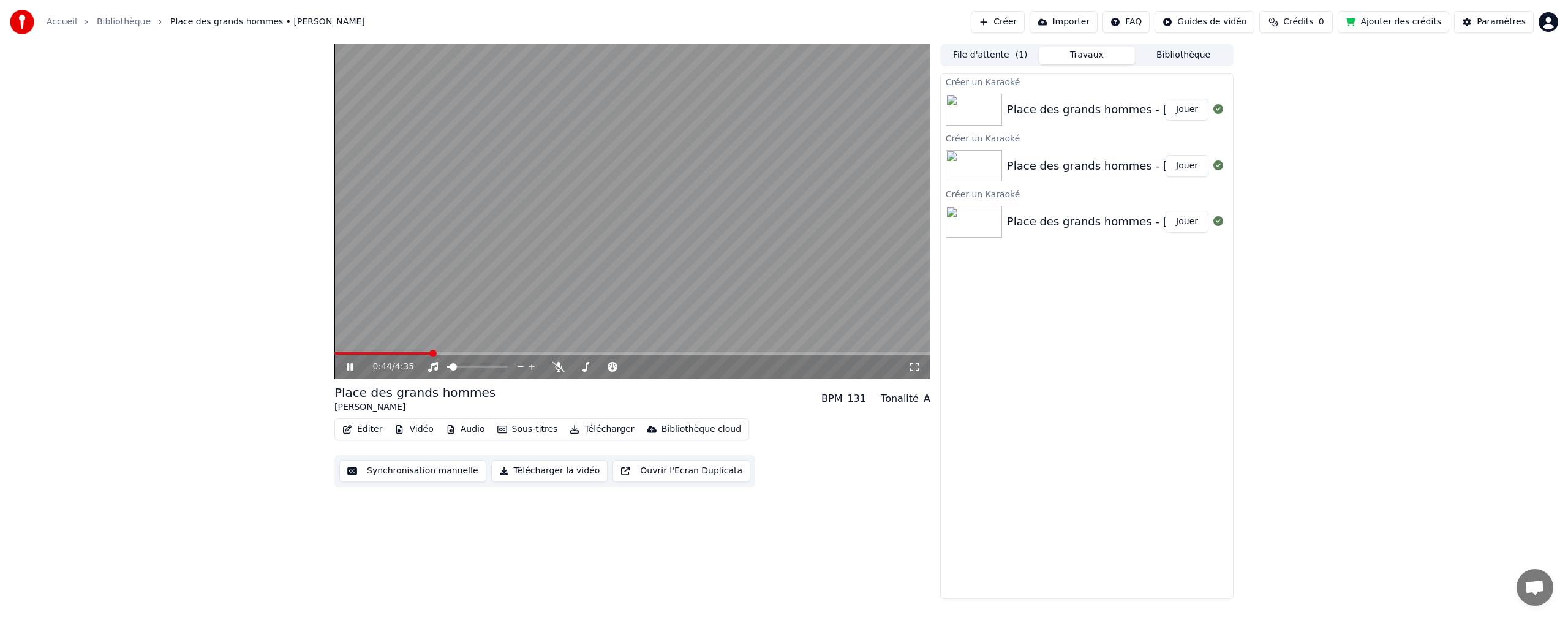
click at [122, 20] on link "Bibliothèque" at bounding box center [124, 22] width 54 height 13
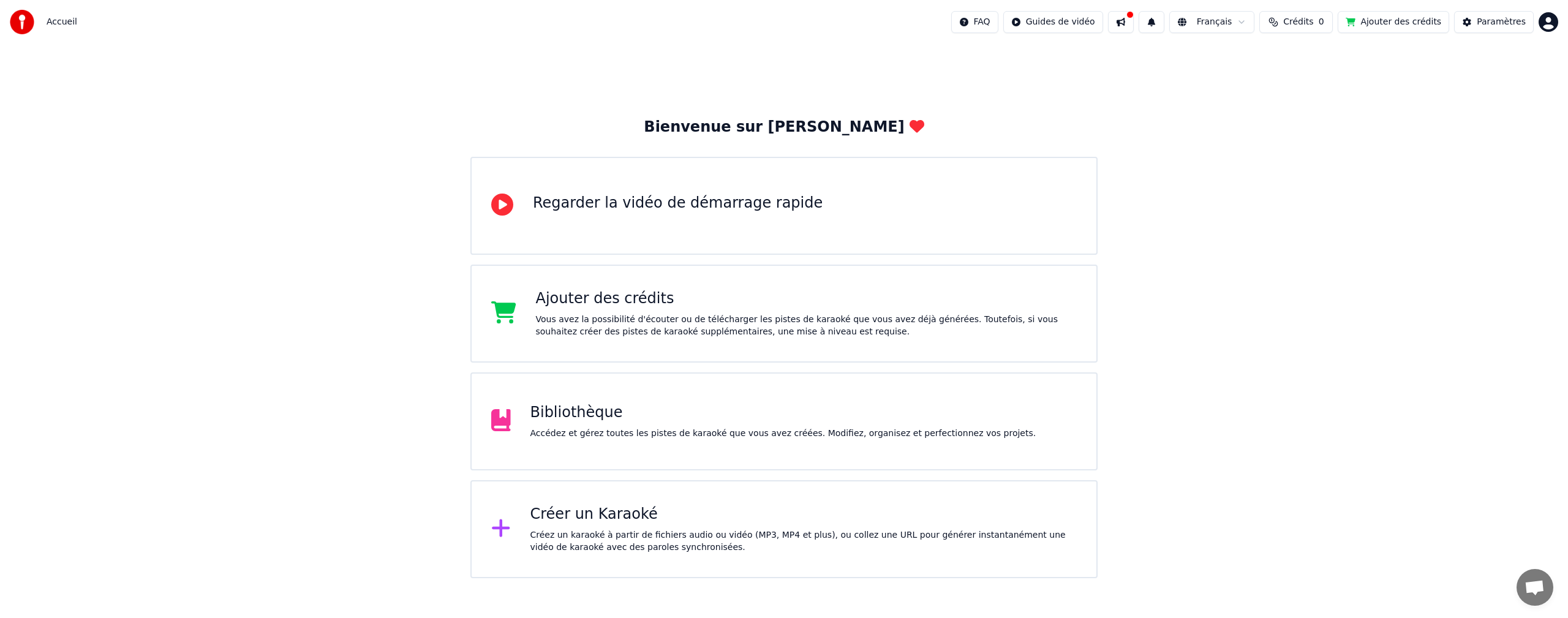
click at [604, 409] on div "Bibliothèque" at bounding box center [783, 413] width 506 height 20
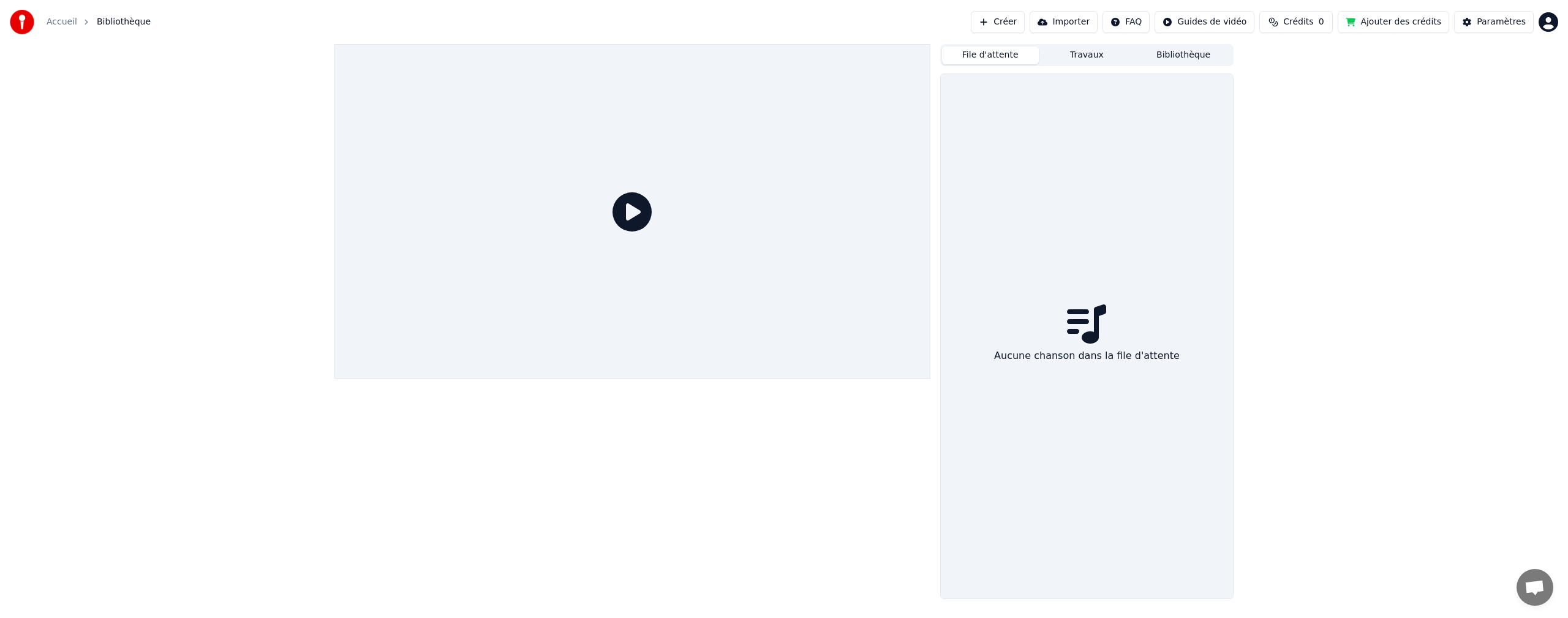
click at [977, 59] on button "File d'attente" at bounding box center [990, 55] width 97 height 17
click at [1080, 59] on button "Travaux" at bounding box center [1087, 55] width 97 height 17
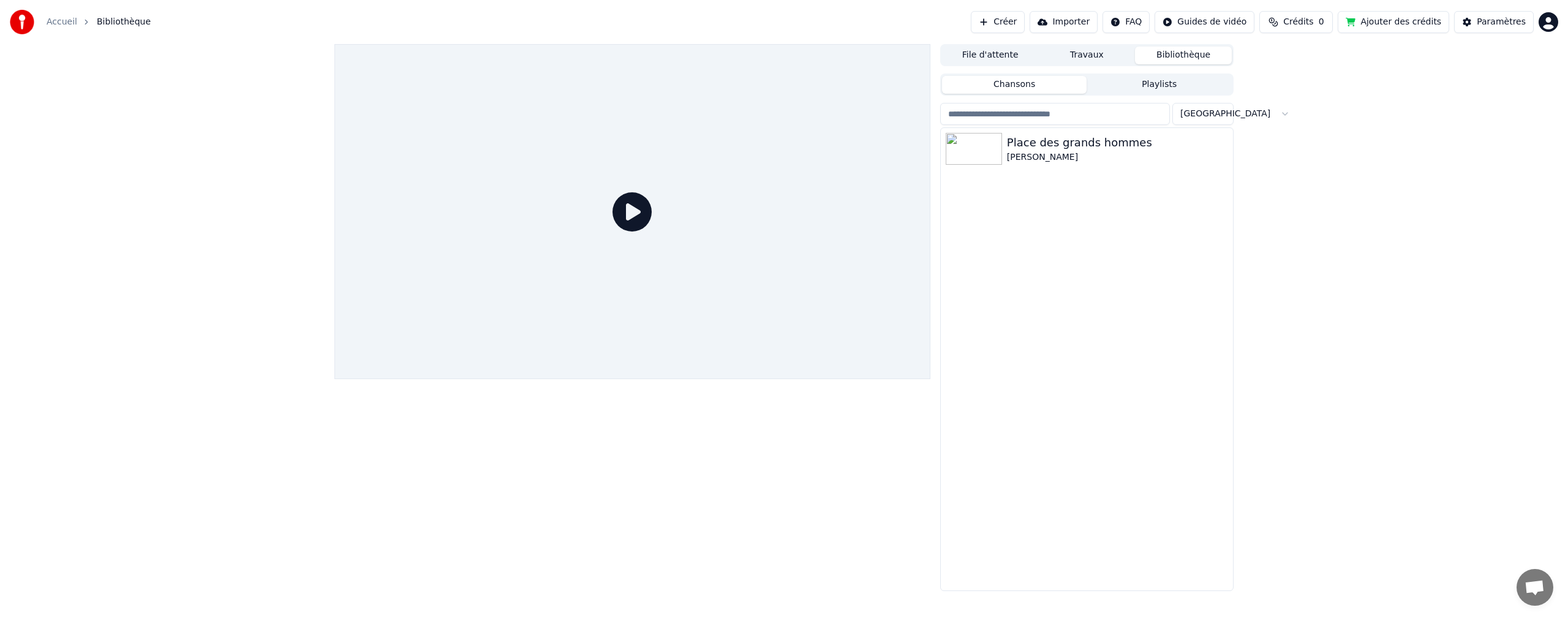
click at [1189, 56] on button "Bibliothèque" at bounding box center [1184, 55] width 97 height 17
click at [1309, 20] on span "Crédits" at bounding box center [1298, 22] width 30 height 13
click at [1314, 93] on button "Actualiser" at bounding box center [1309, 92] width 73 height 22
click at [1362, 318] on div "File d'attente Travaux Bibliothèque Chansons Playlists Trier Place des grands h…" at bounding box center [784, 317] width 1568 height 547
click at [61, 23] on link "Accueil" at bounding box center [62, 22] width 31 height 13
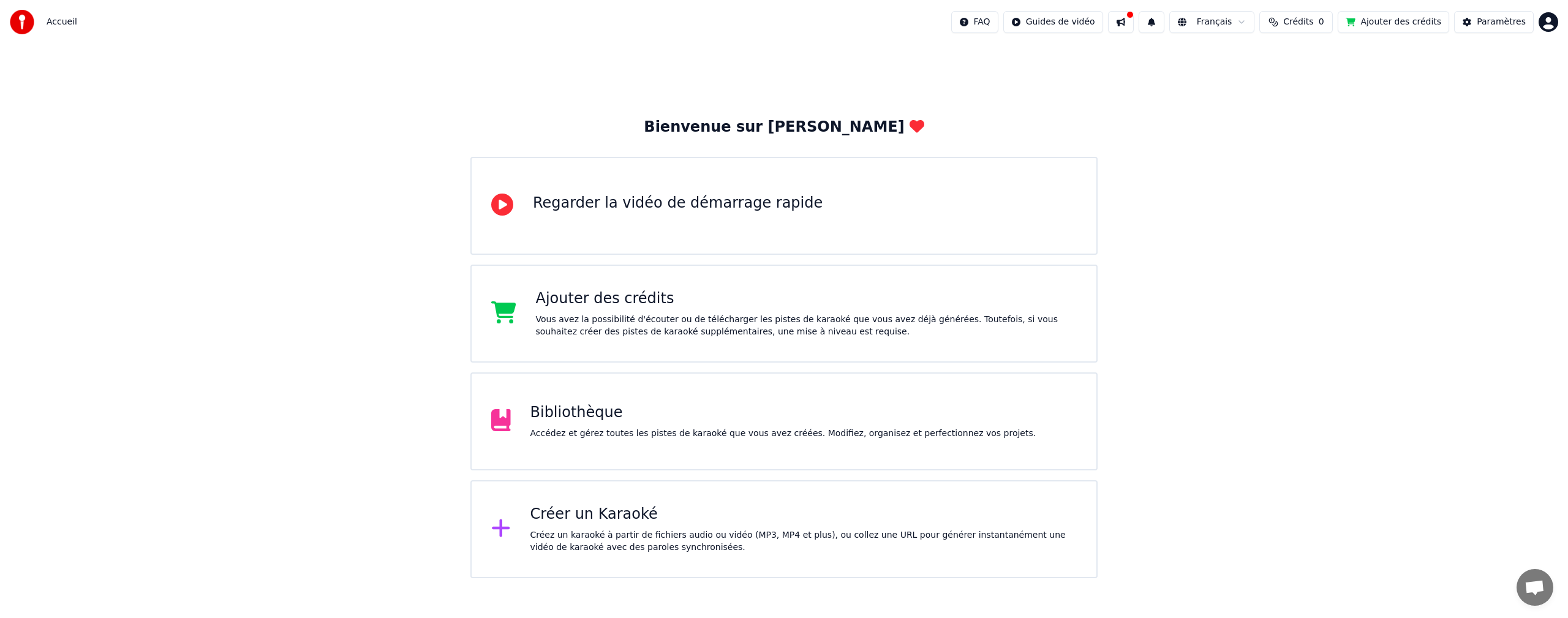
click at [1414, 25] on button "Ajouter des crédits" at bounding box center [1394, 22] width 112 height 22
click at [1134, 19] on button at bounding box center [1121, 22] width 26 height 22
click at [1035, 99] on div "Bienvenue sur Youka Regarder la vidéo de démarrage rapide Ajouter des crédits V…" at bounding box center [784, 310] width 1568 height 534
click at [596, 433] on div "Accédez et gérez toutes les pistes de karaoké que vous avez créées. Modifiez, o…" at bounding box center [783, 434] width 506 height 13
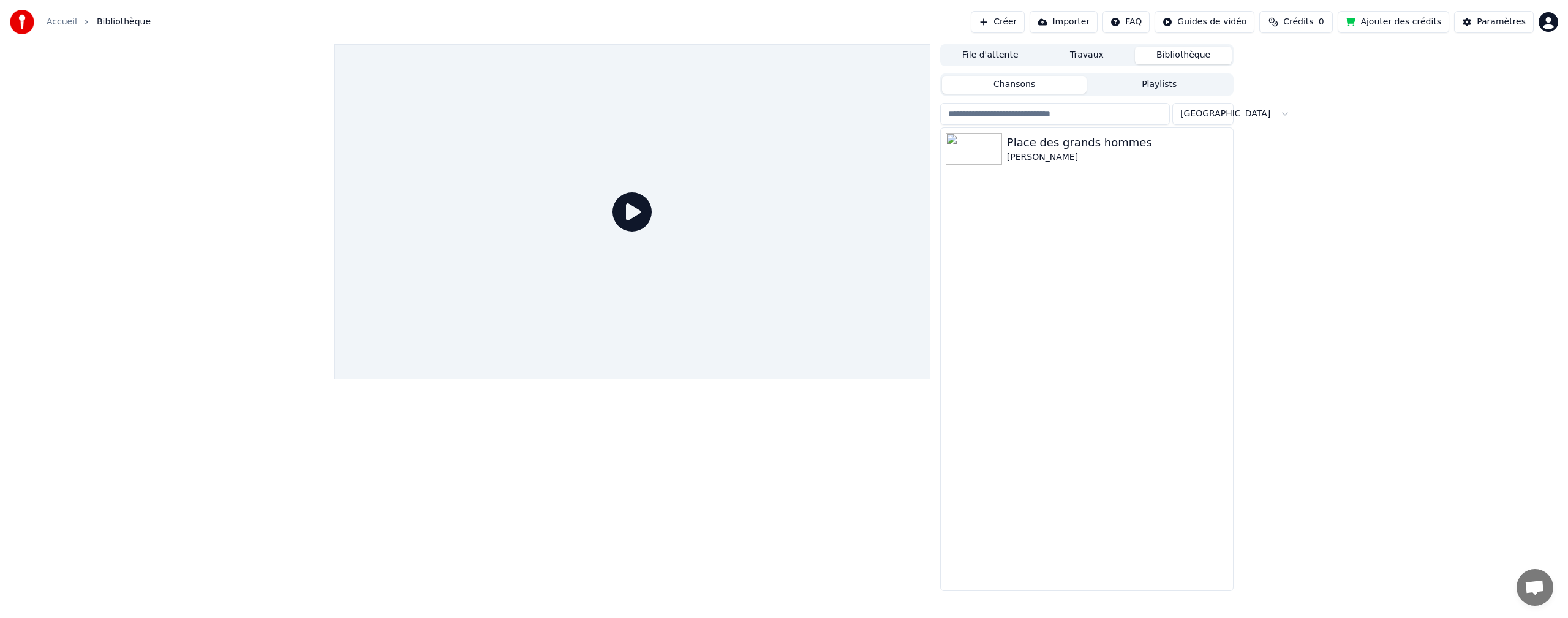
click at [986, 57] on button "File d'attente" at bounding box center [990, 55] width 97 height 17
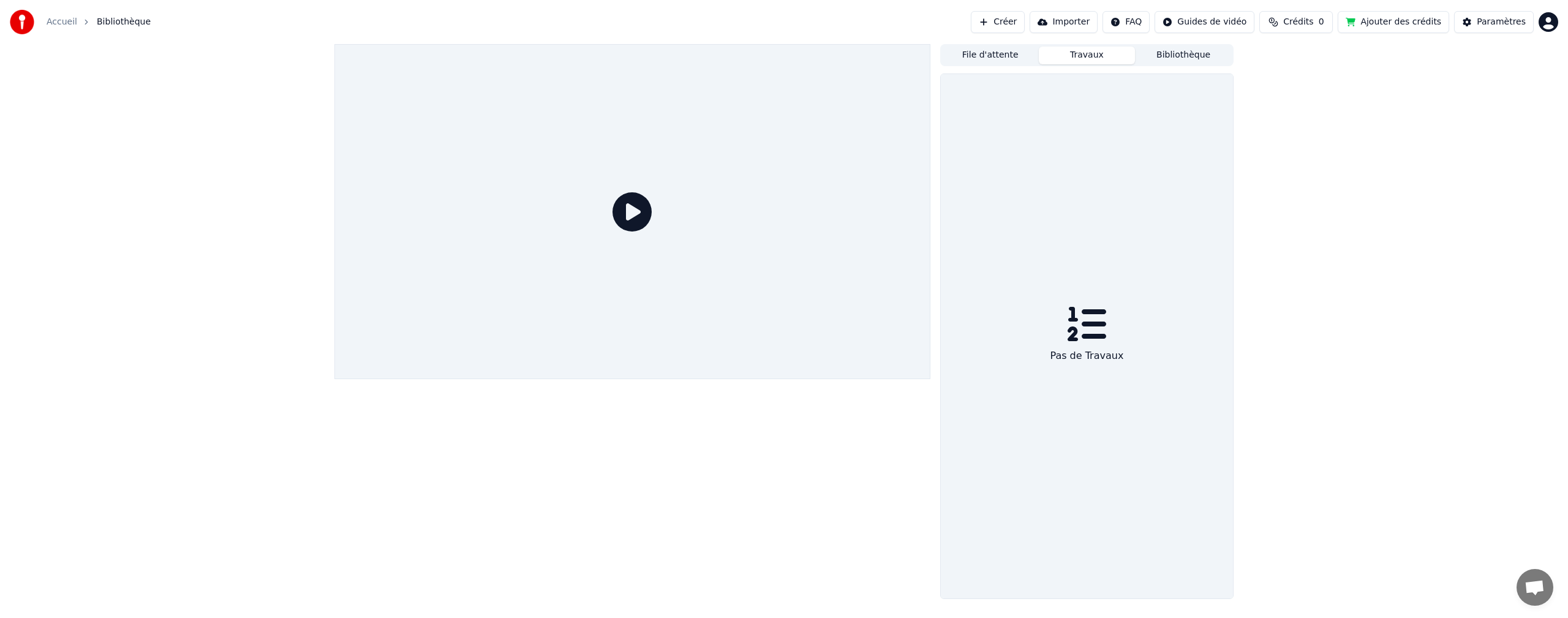
click at [1087, 54] on button "Travaux" at bounding box center [1087, 55] width 97 height 17
click at [55, 24] on link "Accueil" at bounding box center [62, 22] width 31 height 13
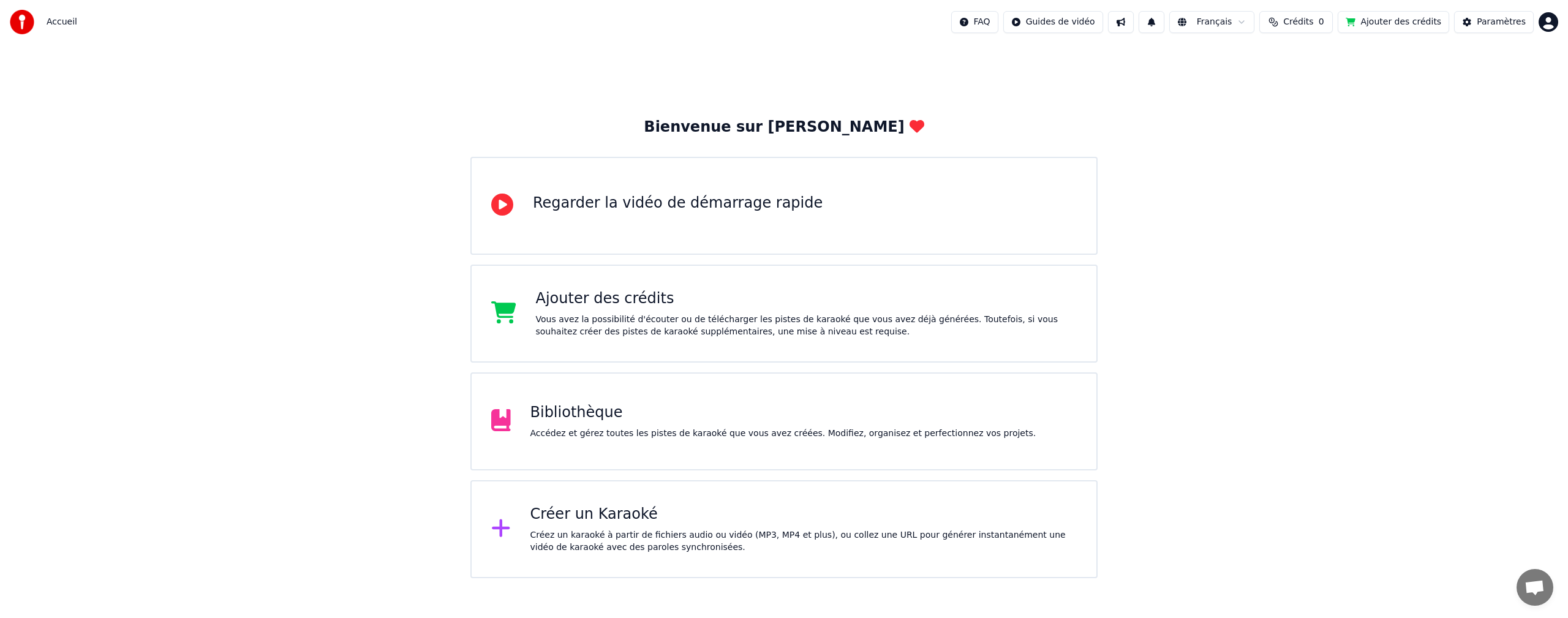
click at [597, 209] on div "Regarder la vidéo de démarrage rapide" at bounding box center [678, 203] width 290 height 20
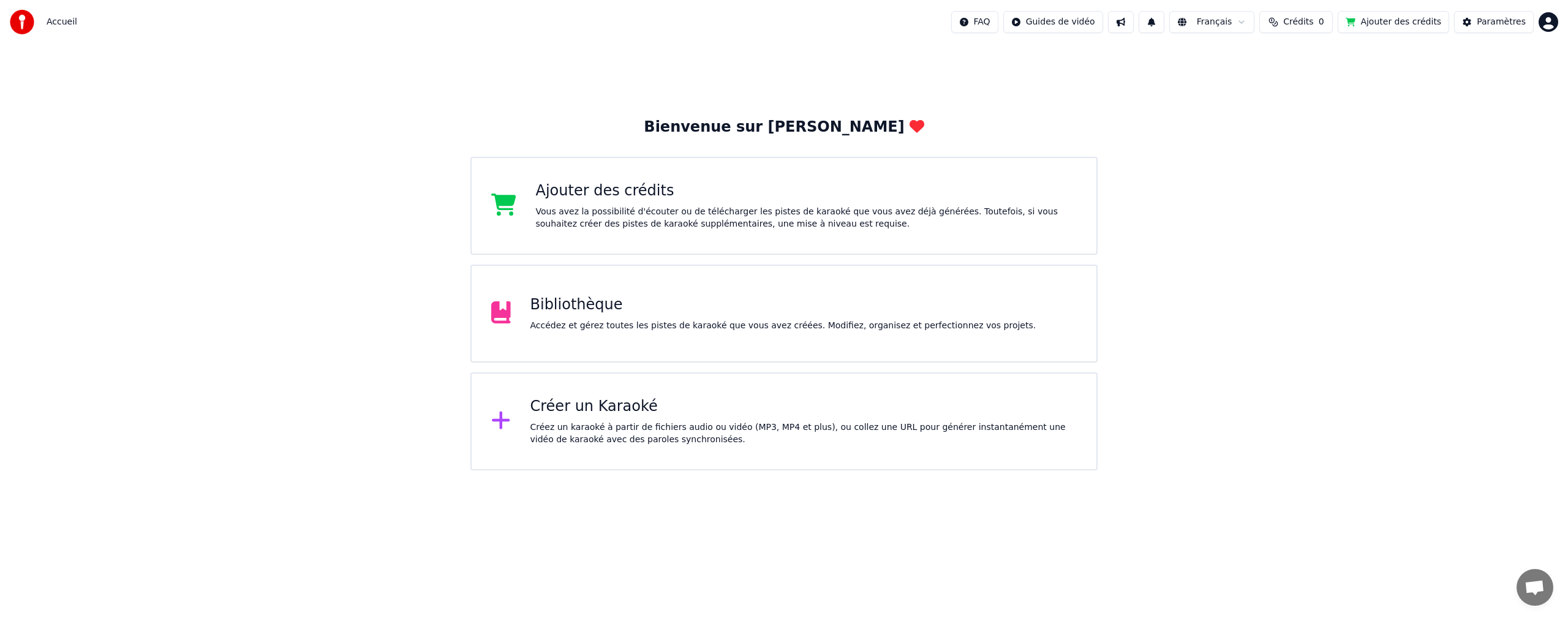
click at [608, 333] on div "Bibliothèque Accédez et gérez toutes les pistes de karaoké que vous avez créées…" at bounding box center [784, 313] width 627 height 98
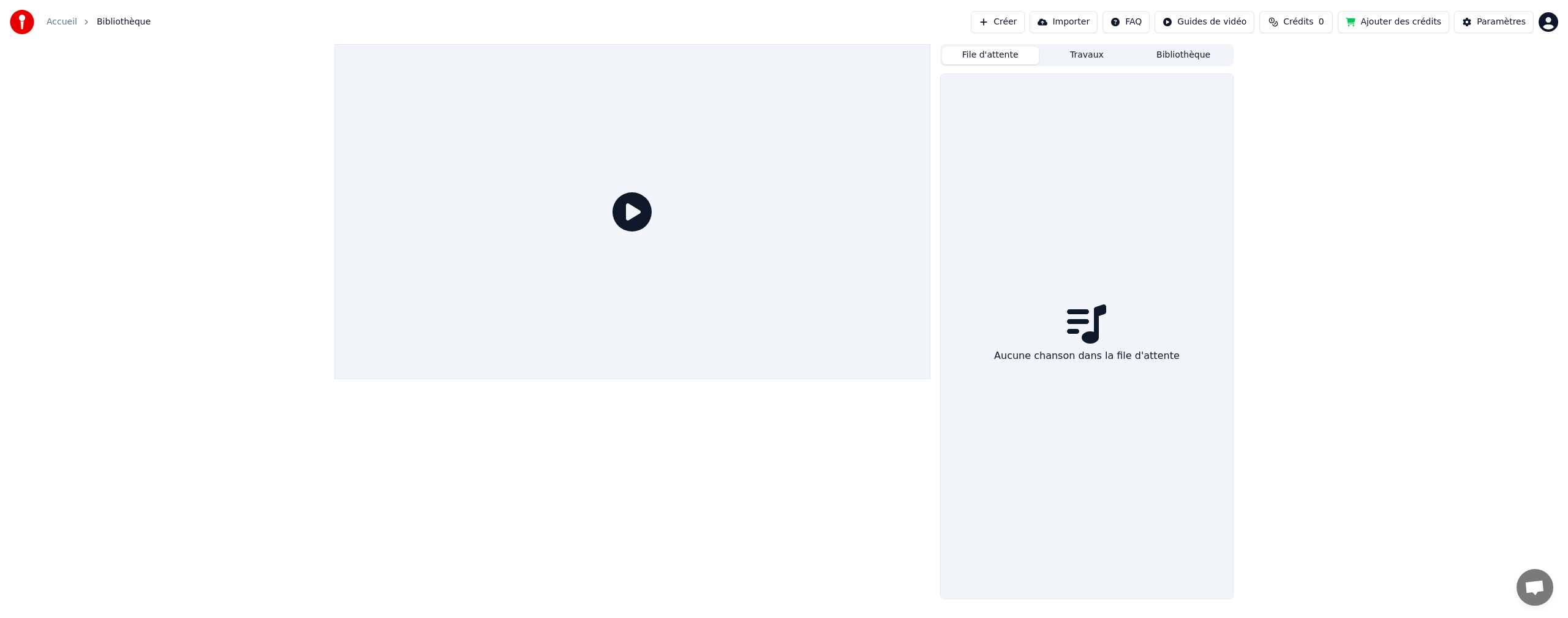
click at [997, 54] on button "File d'attente" at bounding box center [990, 55] width 97 height 17
click at [1186, 58] on button "Bibliothèque" at bounding box center [1184, 55] width 97 height 17
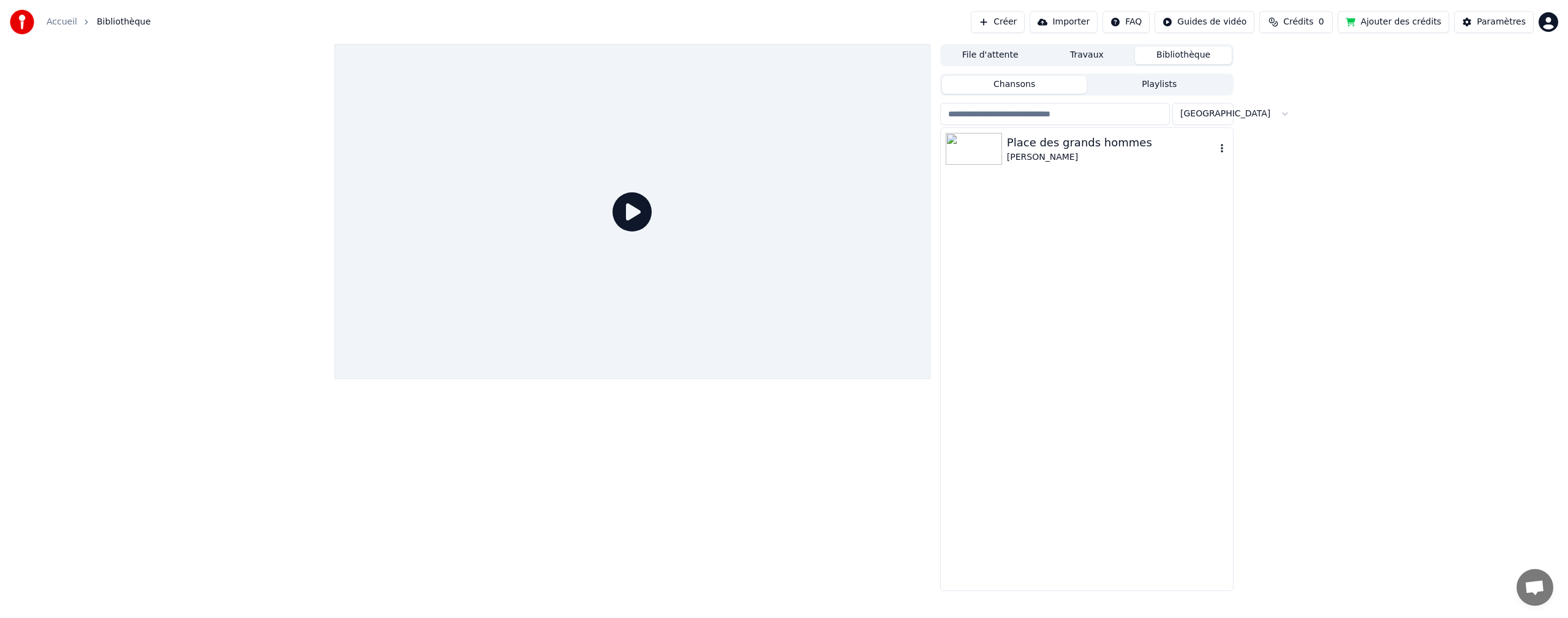
click at [977, 152] on img at bounding box center [973, 149] width 57 height 32
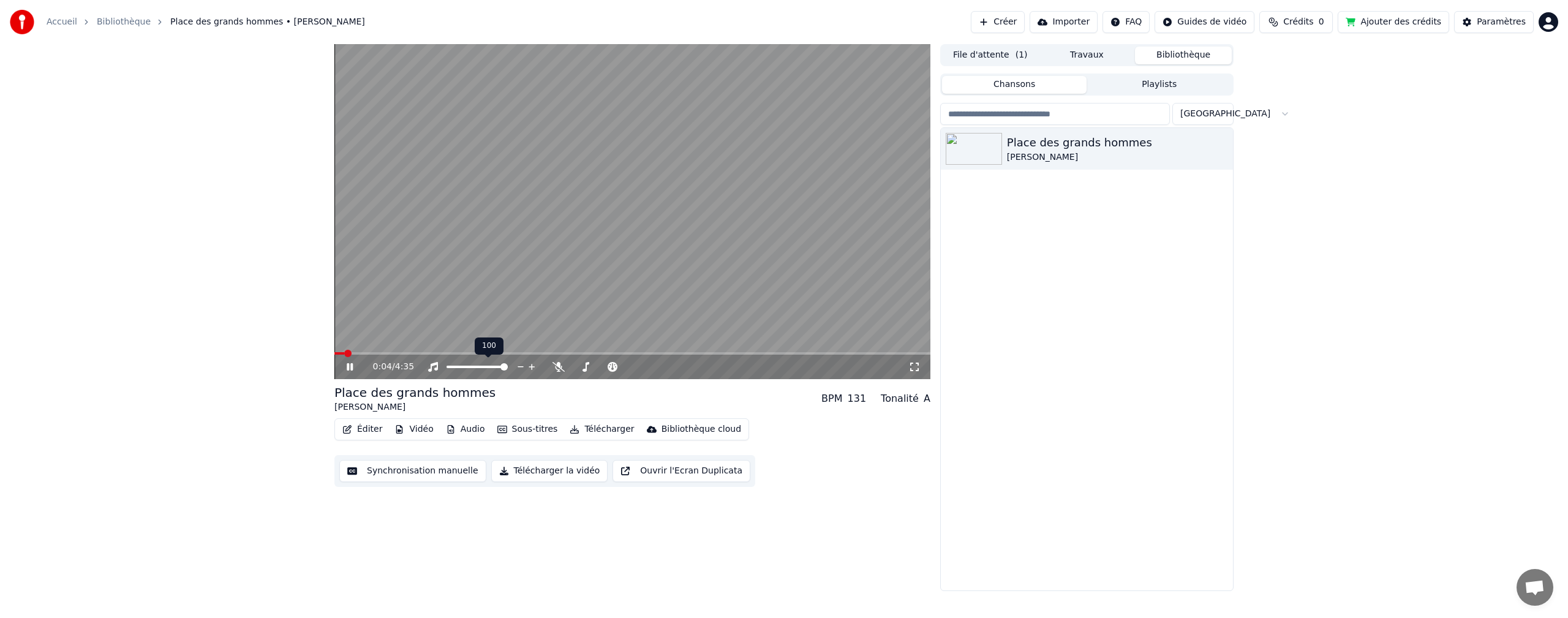
click at [451, 363] on div at bounding box center [488, 367] width 98 height 13
click at [451, 365] on span at bounding box center [449, 367] width 4 height 3
click at [364, 430] on button "Éditer" at bounding box center [362, 429] width 50 height 17
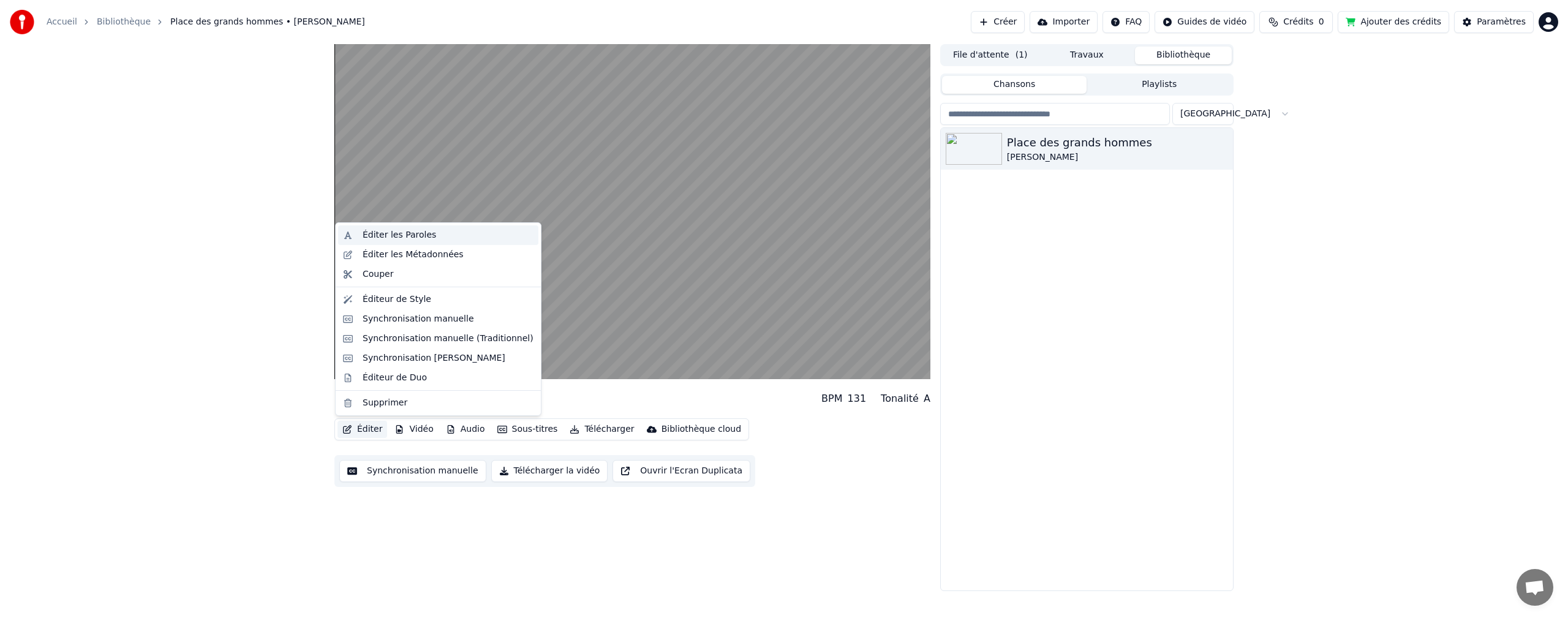
click at [393, 234] on div "Éditer les Paroles" at bounding box center [399, 235] width 73 height 13
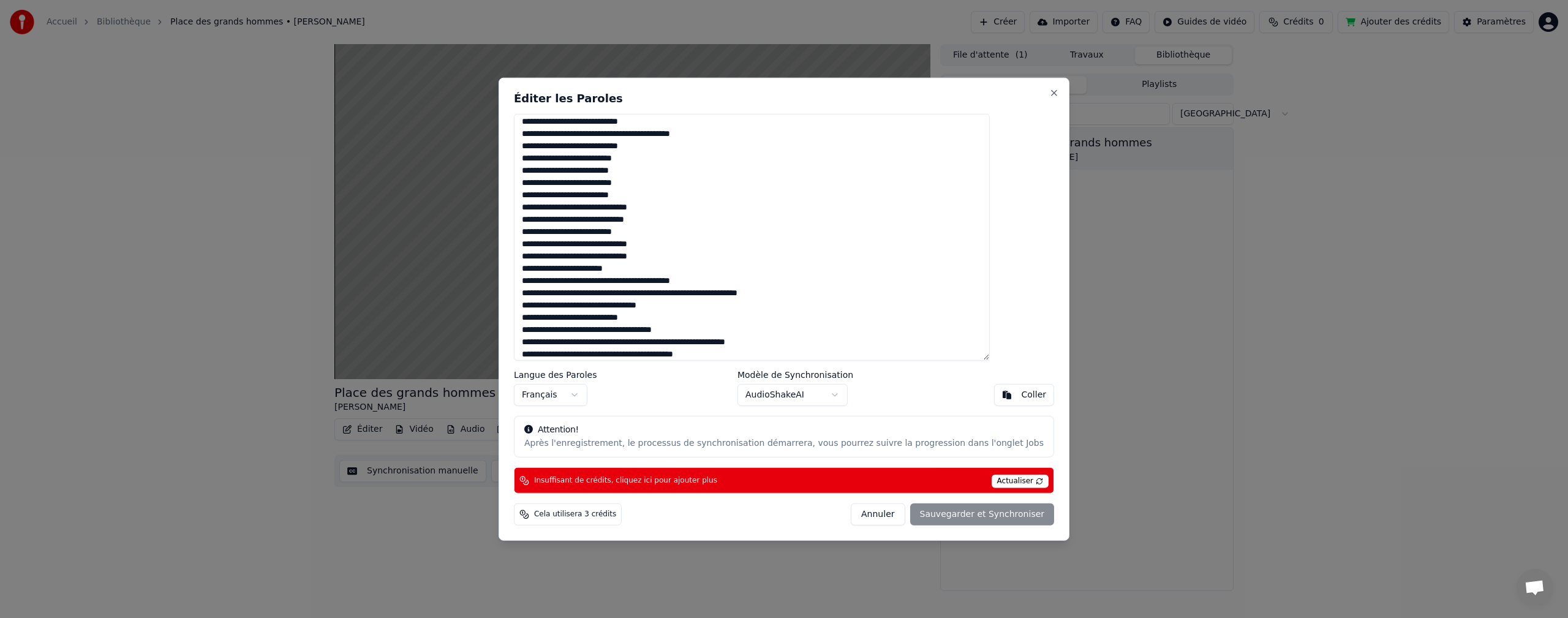
scroll to position [474, 0]
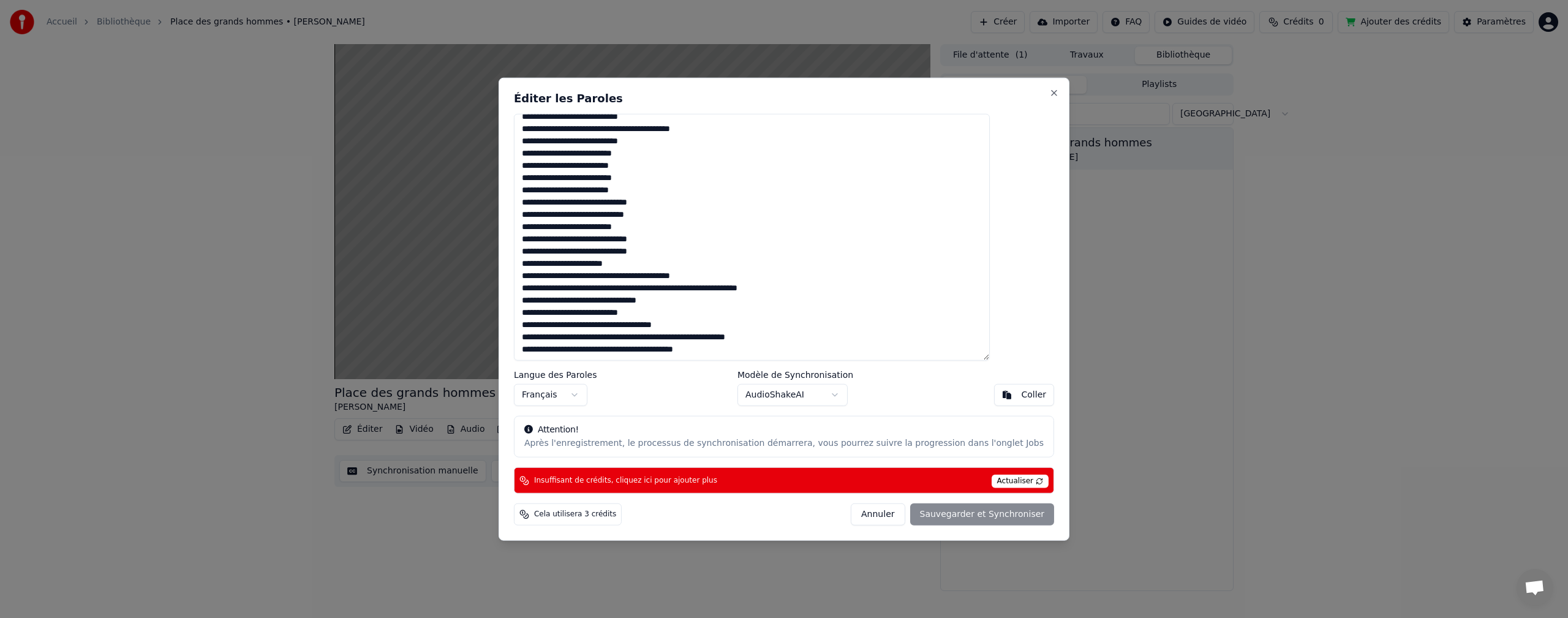
click at [856, 514] on button "Annuler" at bounding box center [877, 515] width 54 height 22
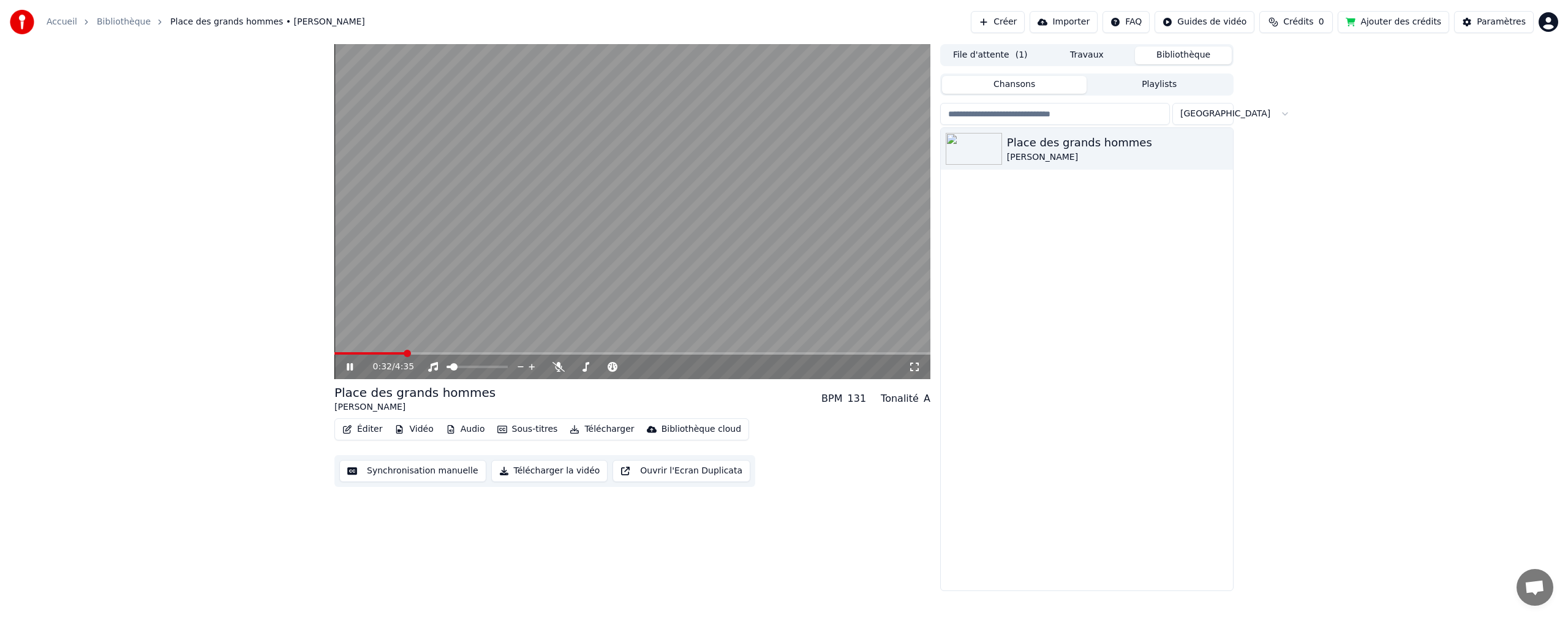
click at [1126, 307] on div "Place des grands hommes [PERSON_NAME]" at bounding box center [1087, 359] width 292 height 462
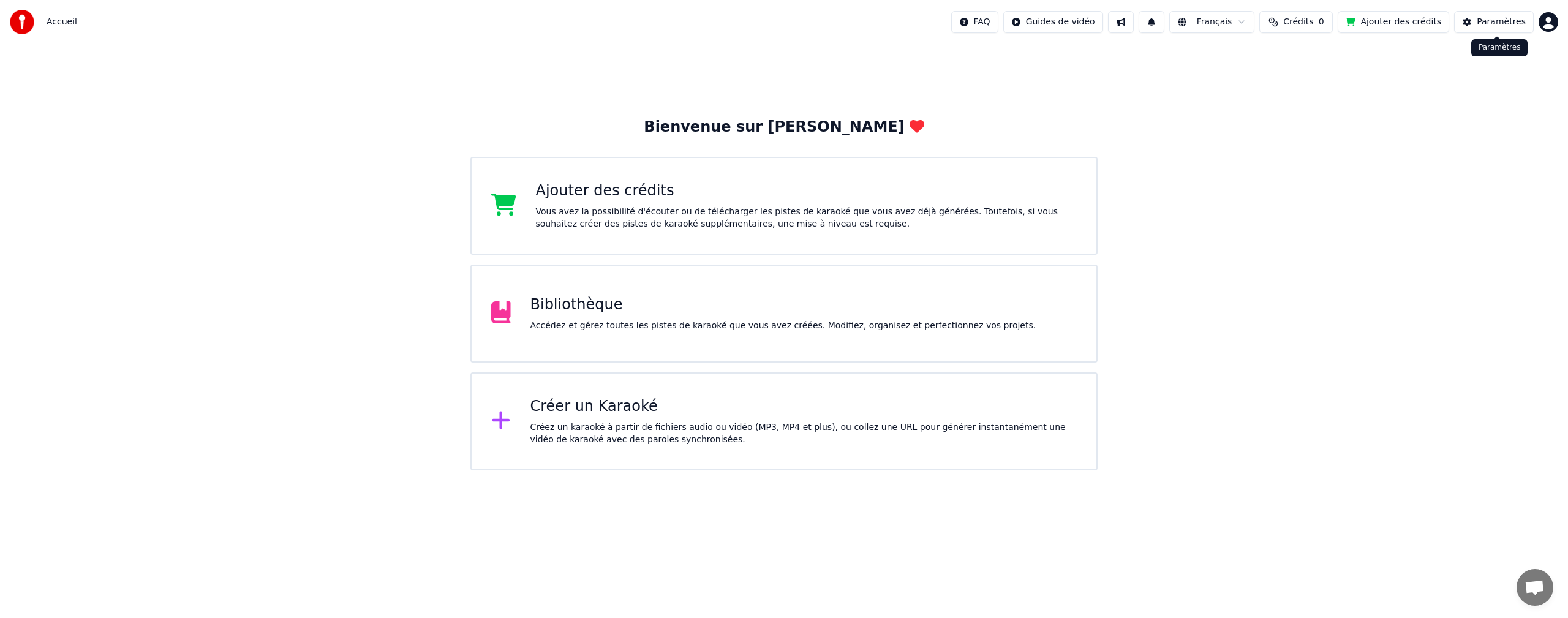
click at [1504, 22] on div "Paramètres" at bounding box center [1501, 22] width 49 height 13
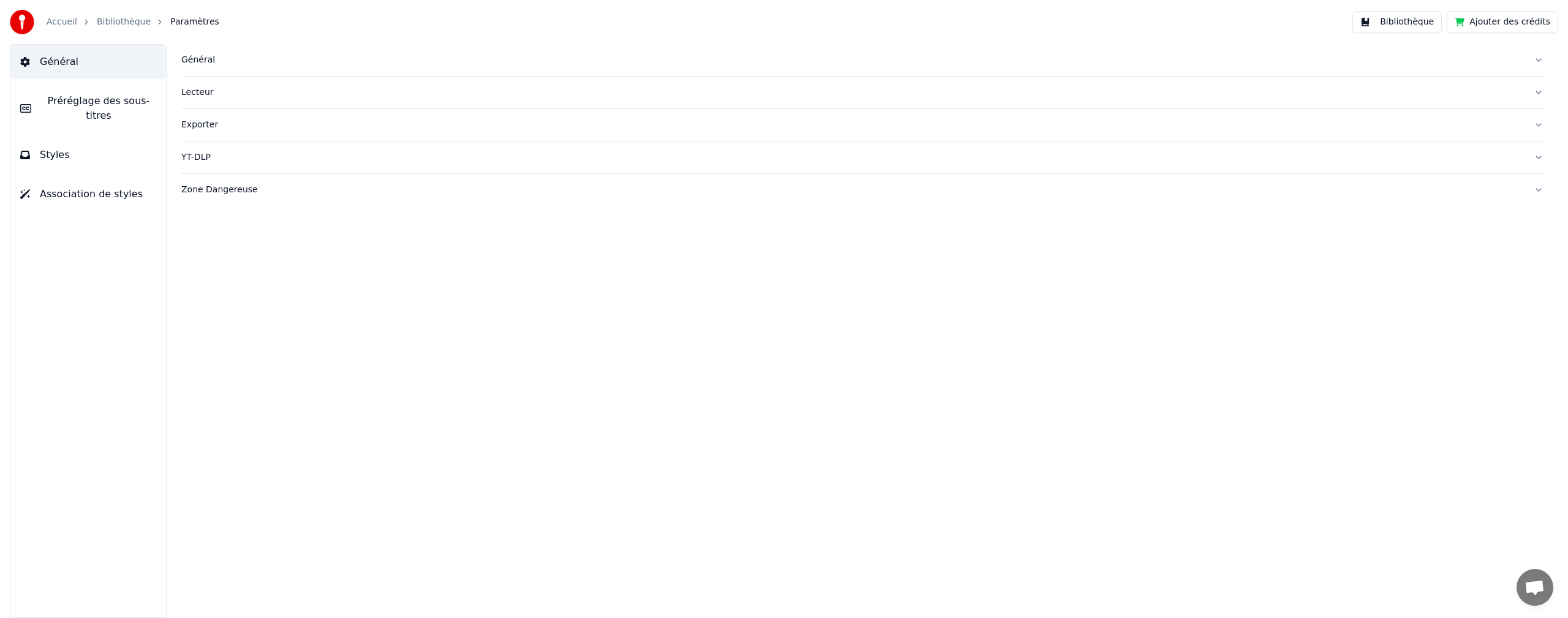
click at [52, 24] on link "Accueil" at bounding box center [62, 22] width 31 height 13
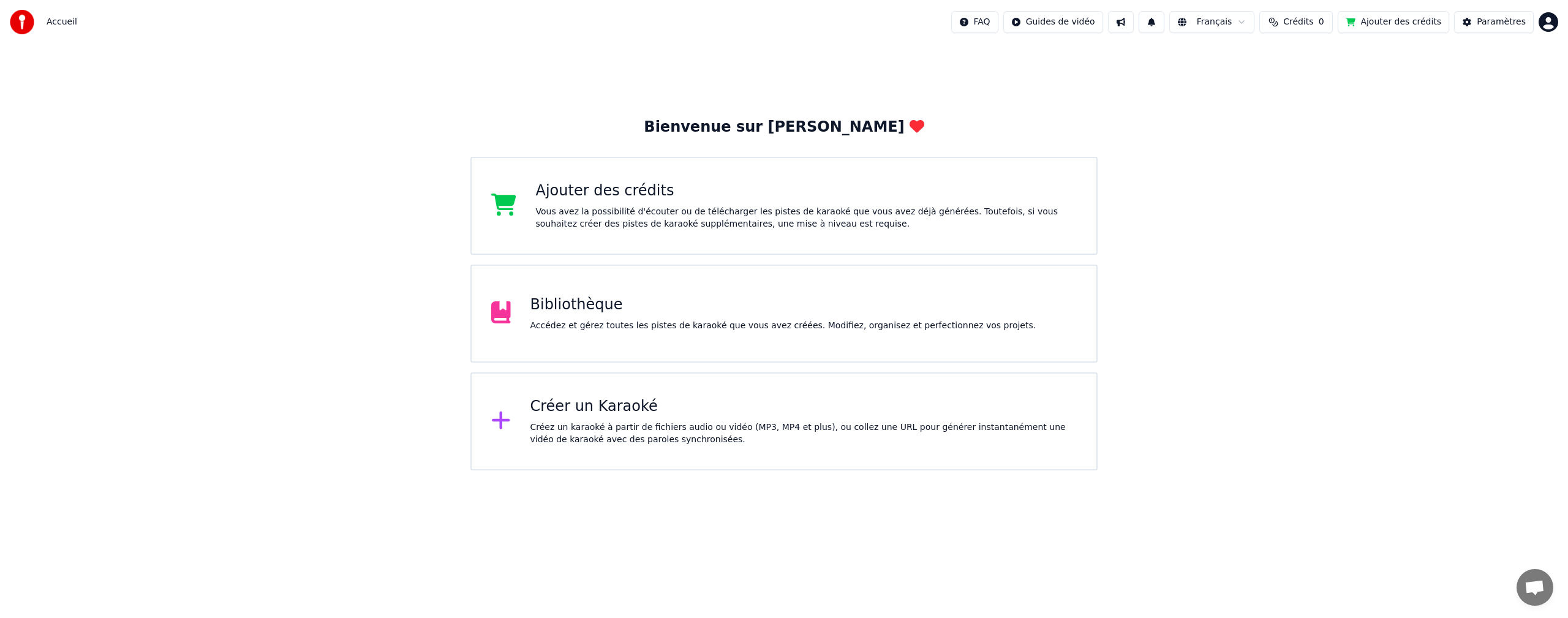
click at [587, 325] on div "Accédez et gérez toutes les pistes de karaoké que vous avez créées. Modifiez, o…" at bounding box center [783, 326] width 506 height 13
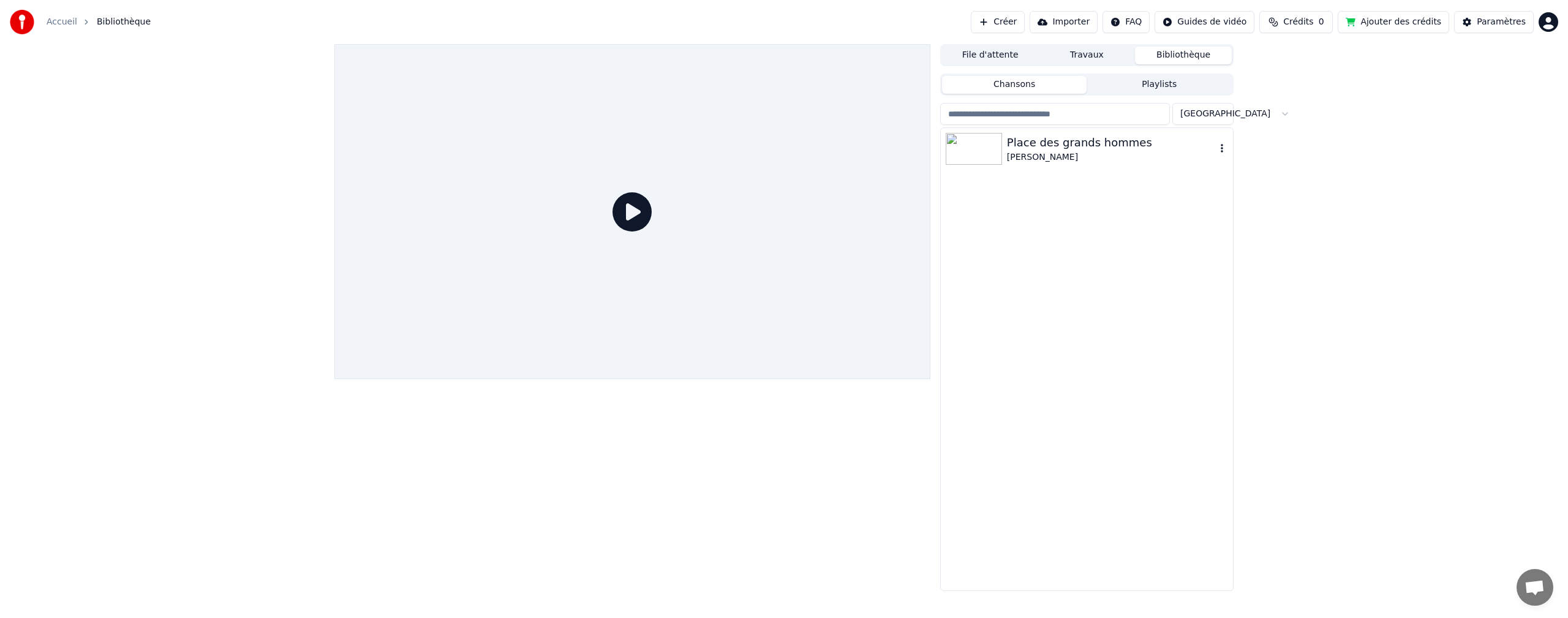
click at [1099, 146] on div "Place des grands hommes" at bounding box center [1111, 142] width 209 height 17
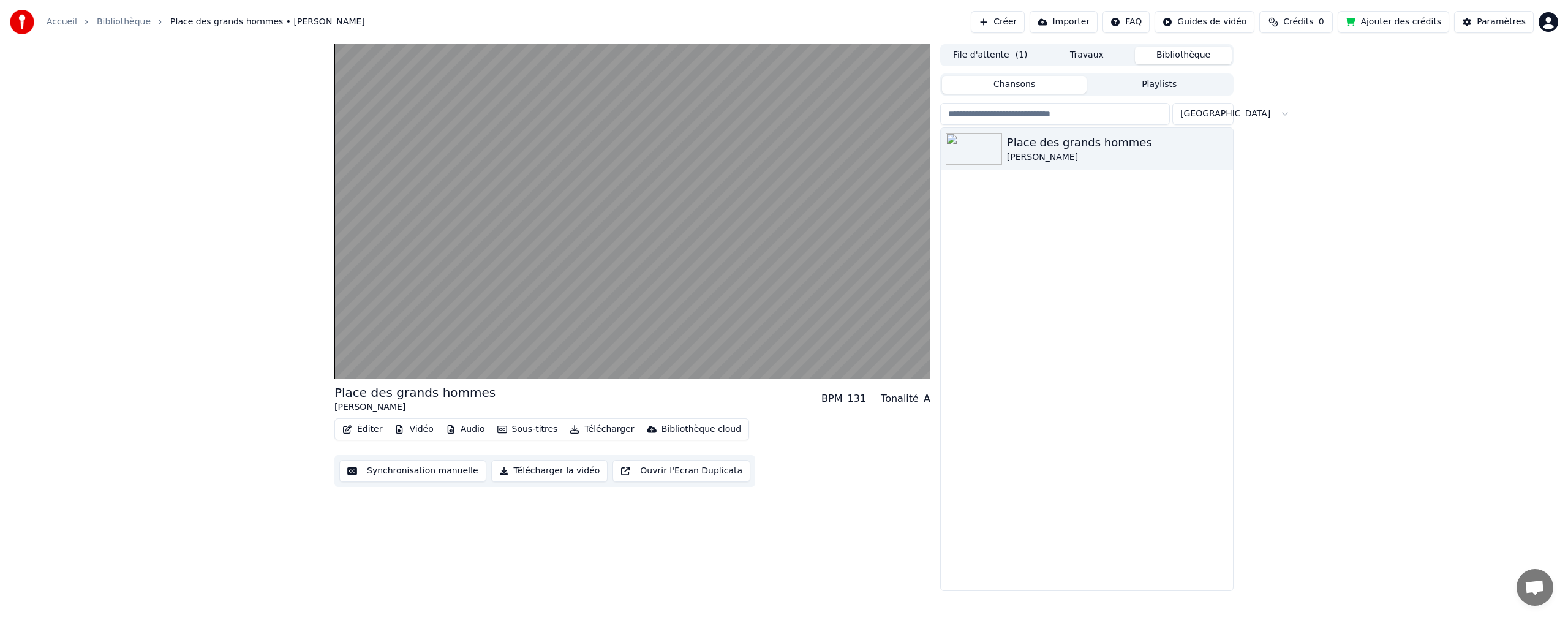
click at [398, 476] on button "Synchronisation manuelle" at bounding box center [412, 471] width 147 height 22
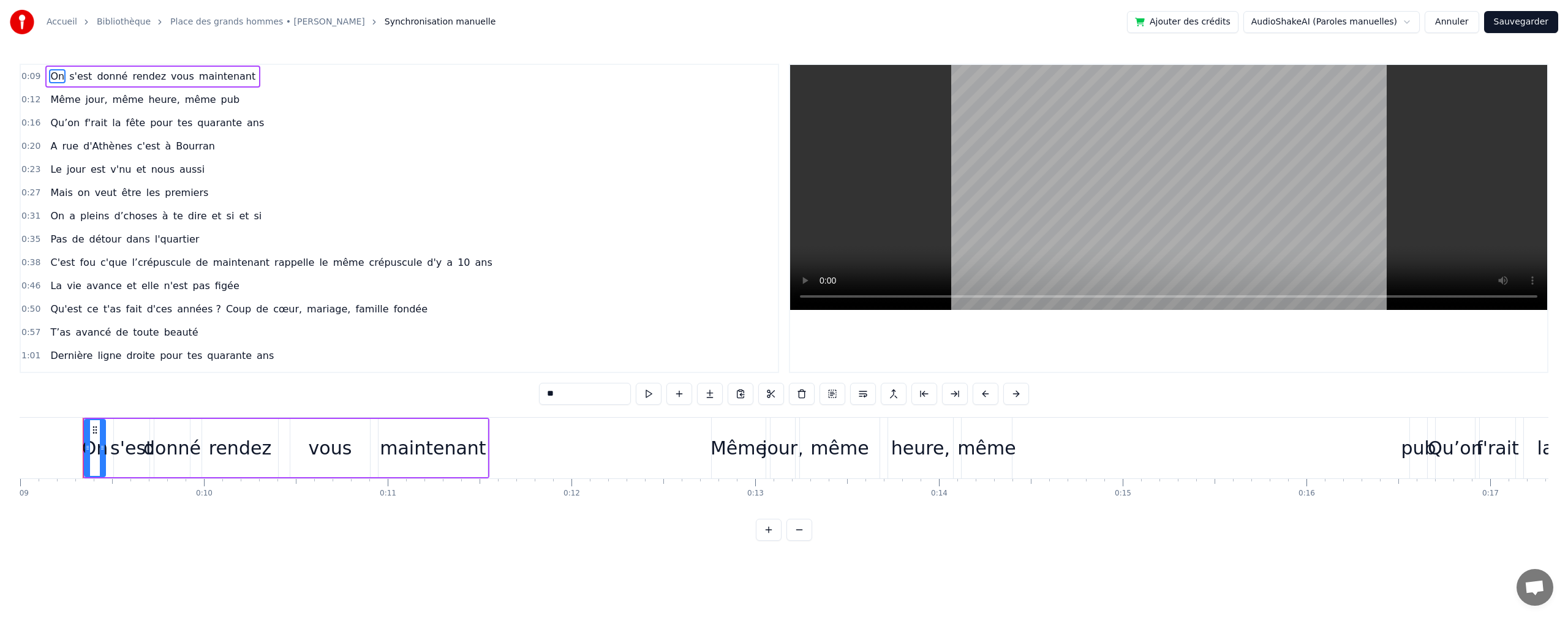
scroll to position [0, 1655]
click at [119, 76] on div "On s'est donné rendez vous maintenant" at bounding box center [153, 77] width 215 height 22
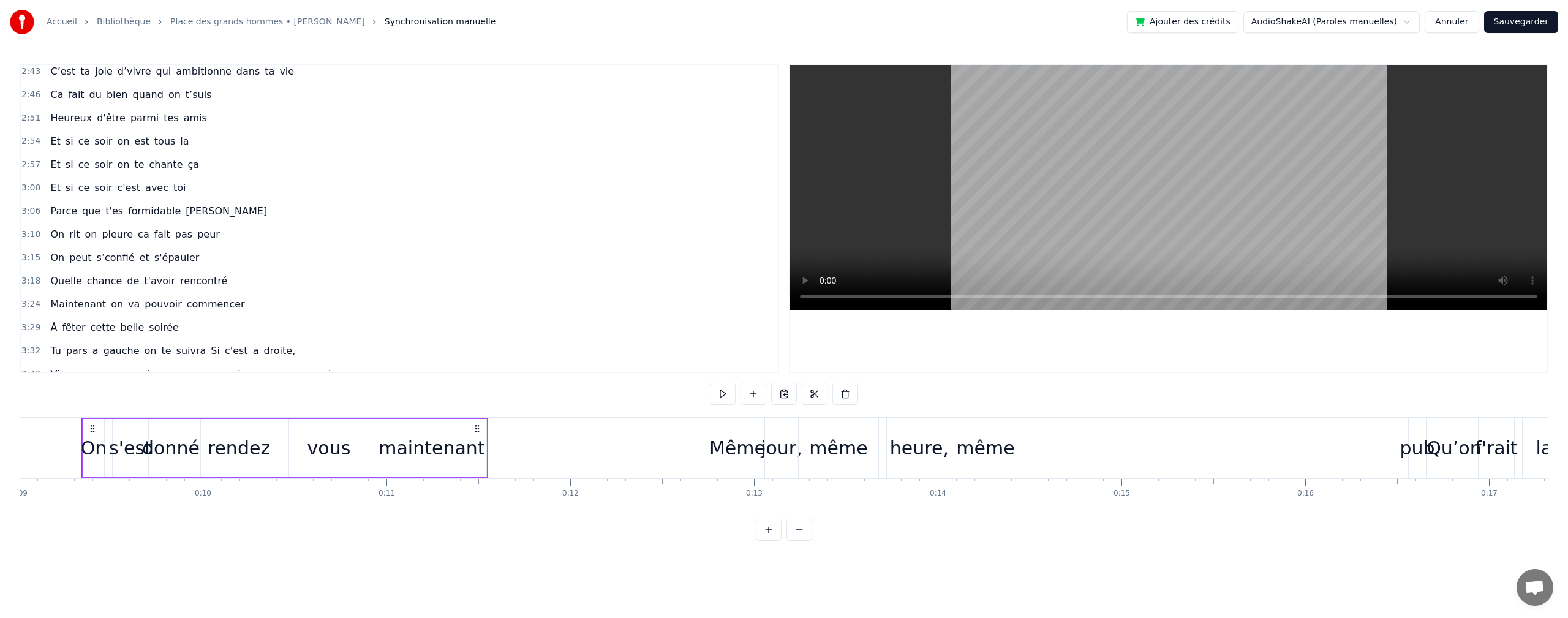
scroll to position [1043, 0]
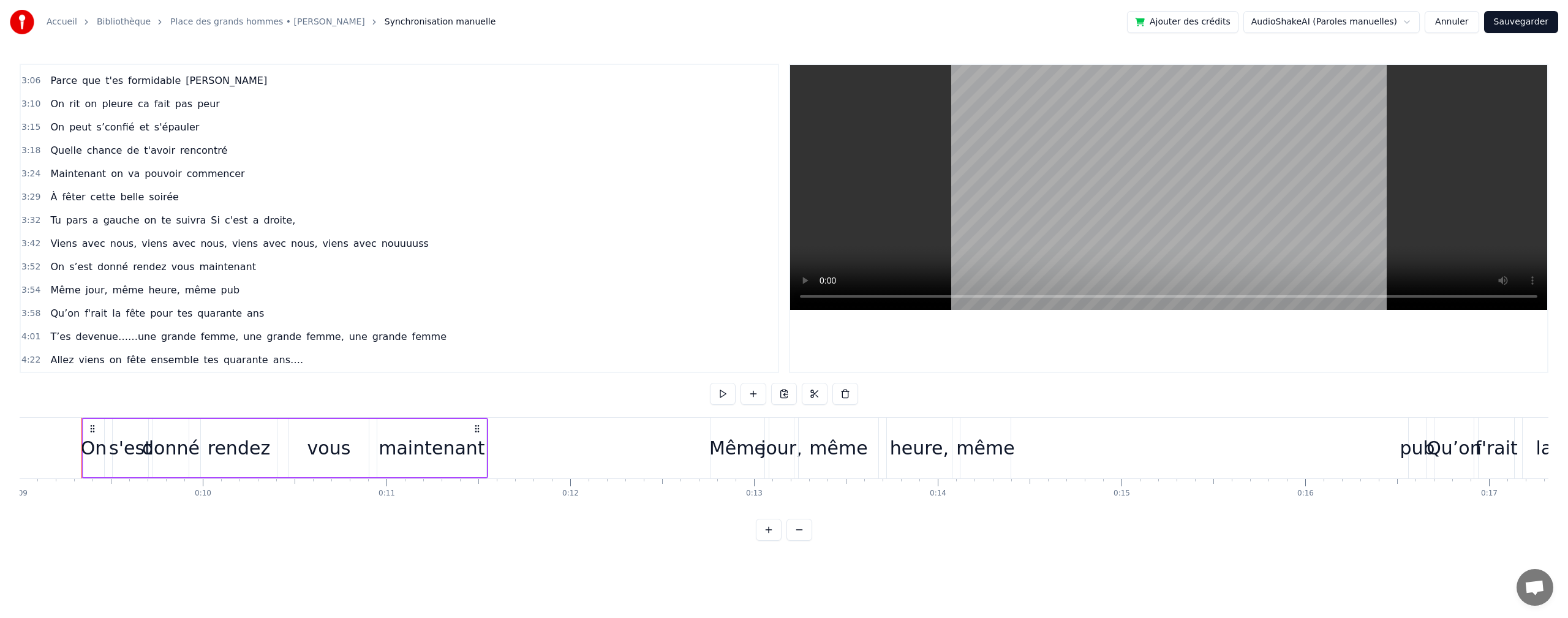
click at [1461, 22] on button "Annuler" at bounding box center [1451, 22] width 54 height 22
